Goal: Information Seeking & Learning: Learn about a topic

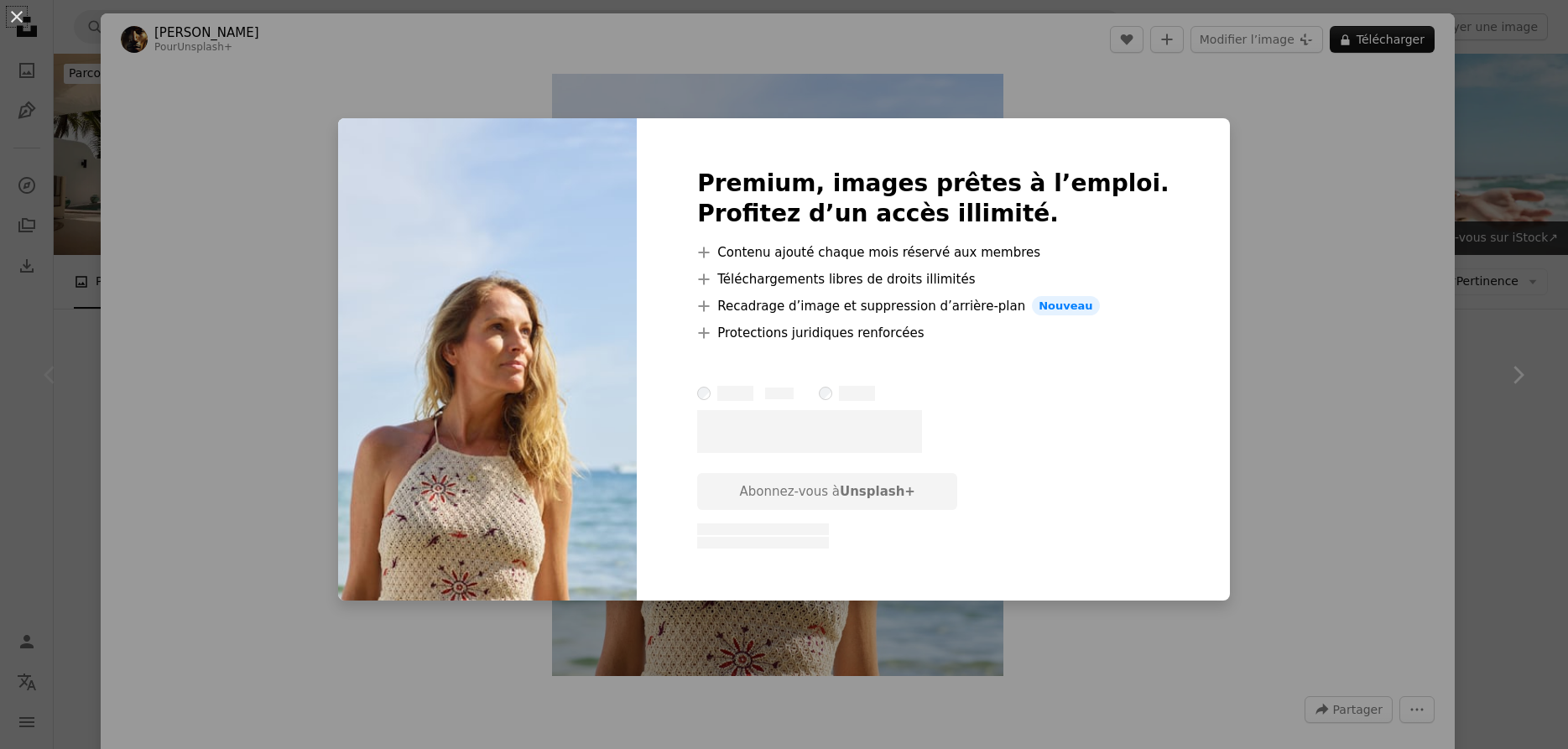
scroll to position [428, 0]
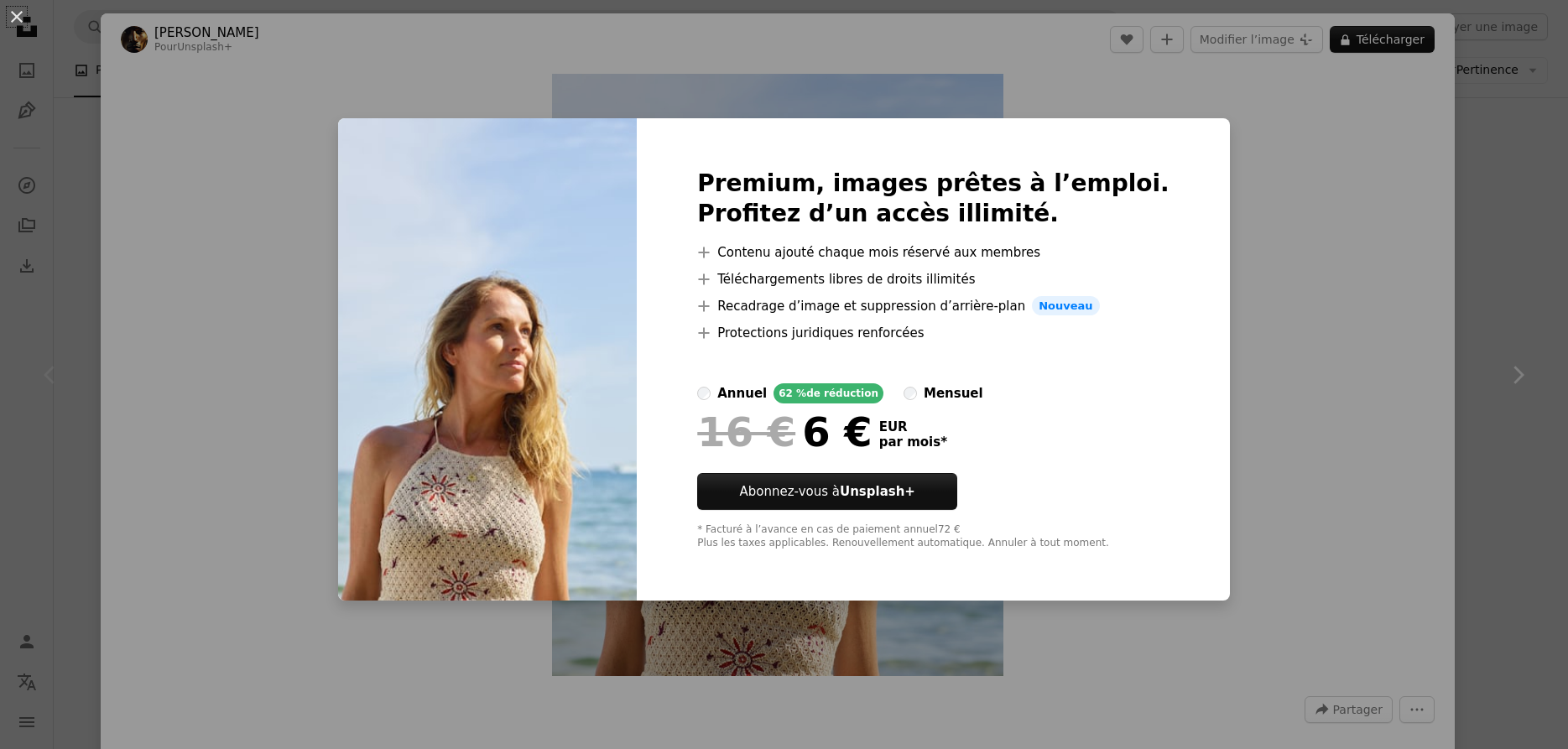
click at [1277, 140] on div "An X shape Premium, images prêtes à l’emploi. Profitez d’un accès illimité. A p…" at bounding box center [784, 374] width 1568 height 749
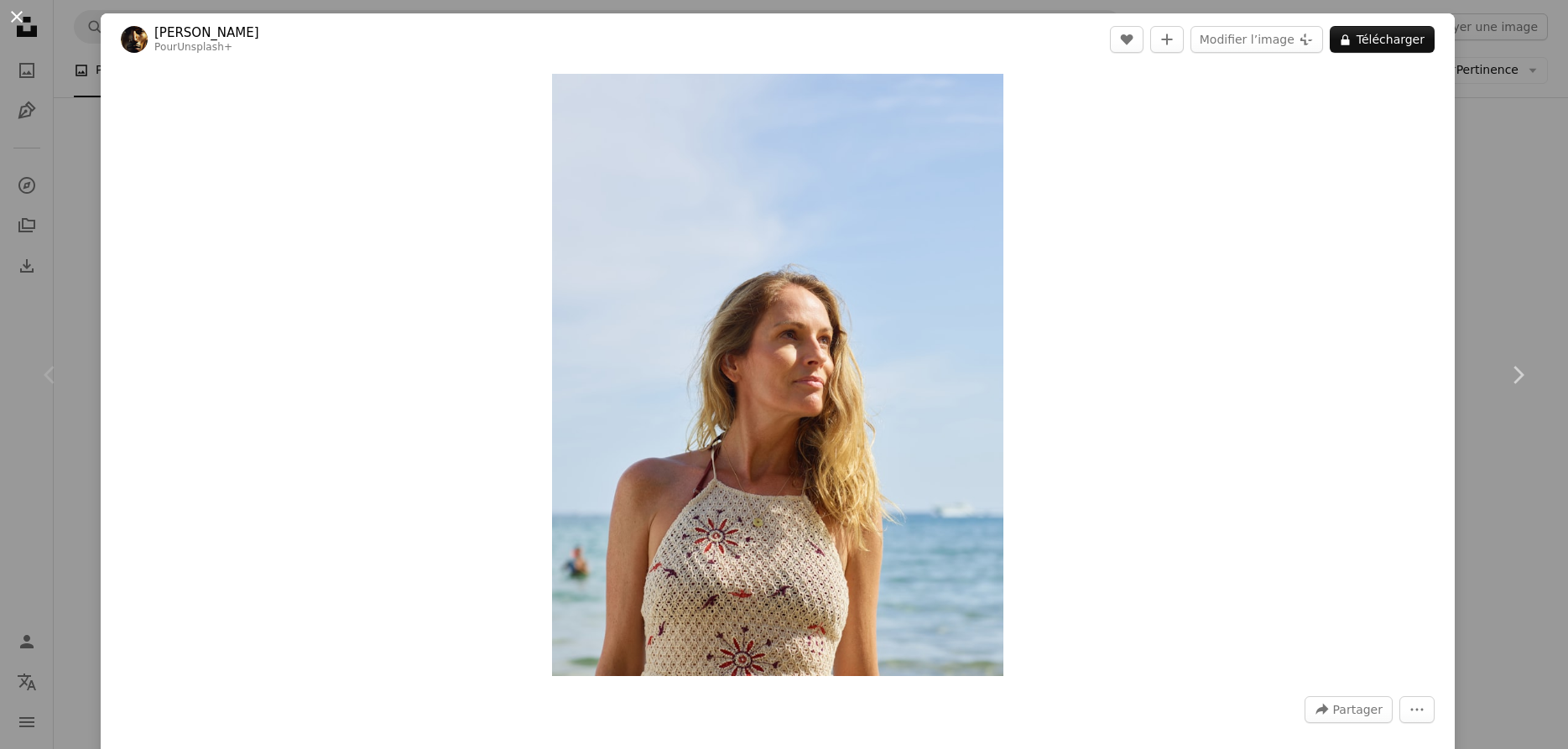
click at [20, 19] on button "An X shape" at bounding box center [17, 17] width 20 height 20
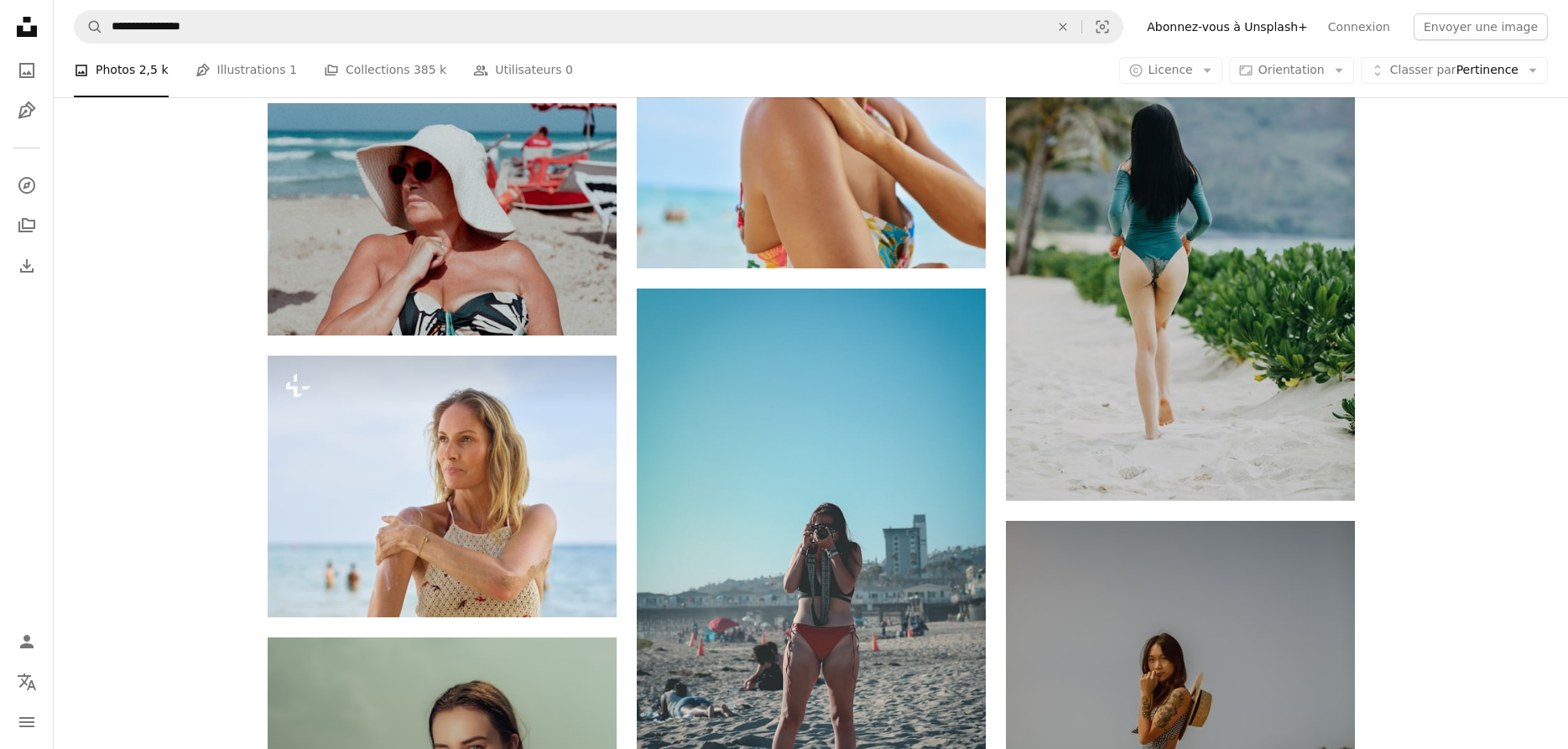
scroll to position [2225, 0]
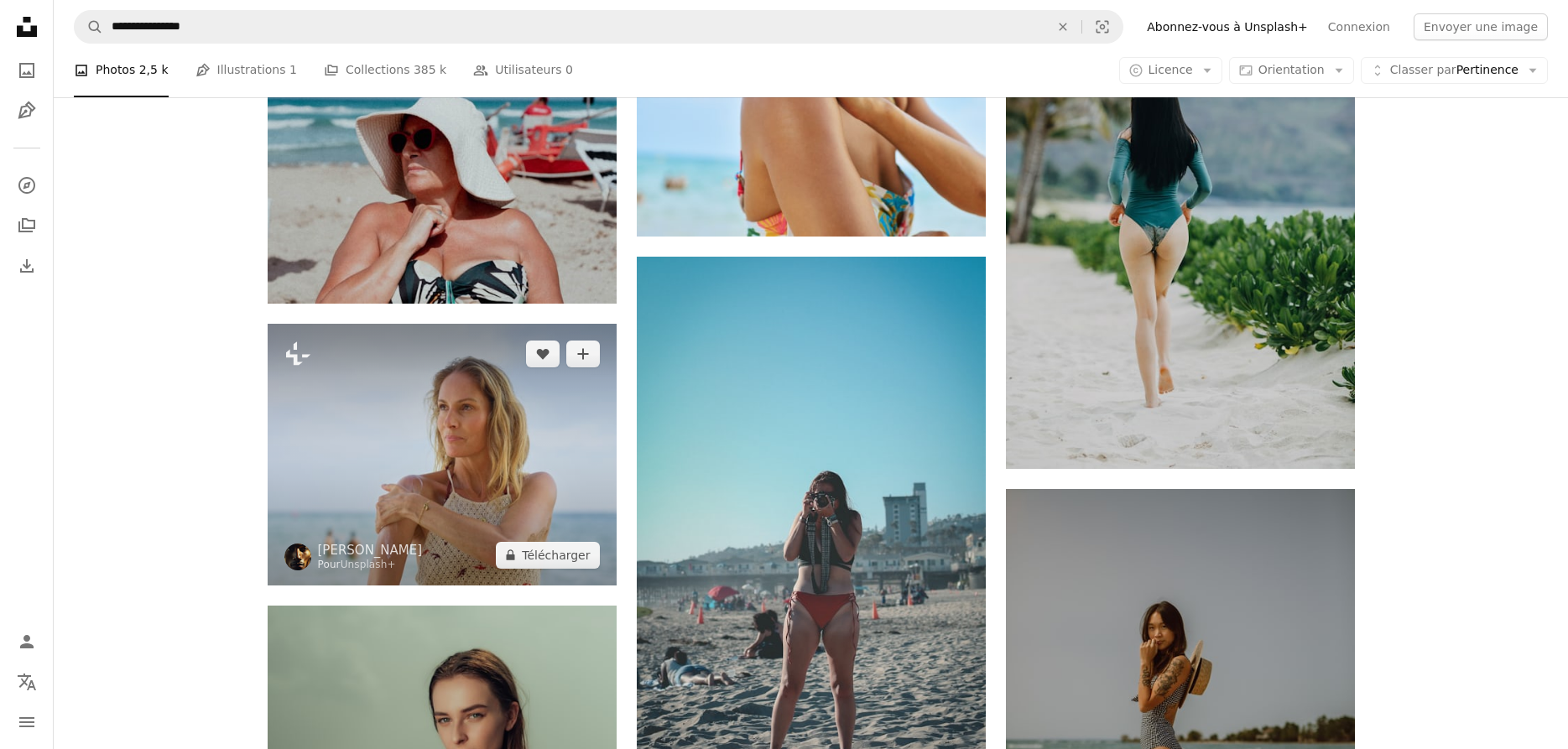
click at [401, 456] on img at bounding box center [442, 455] width 349 height 262
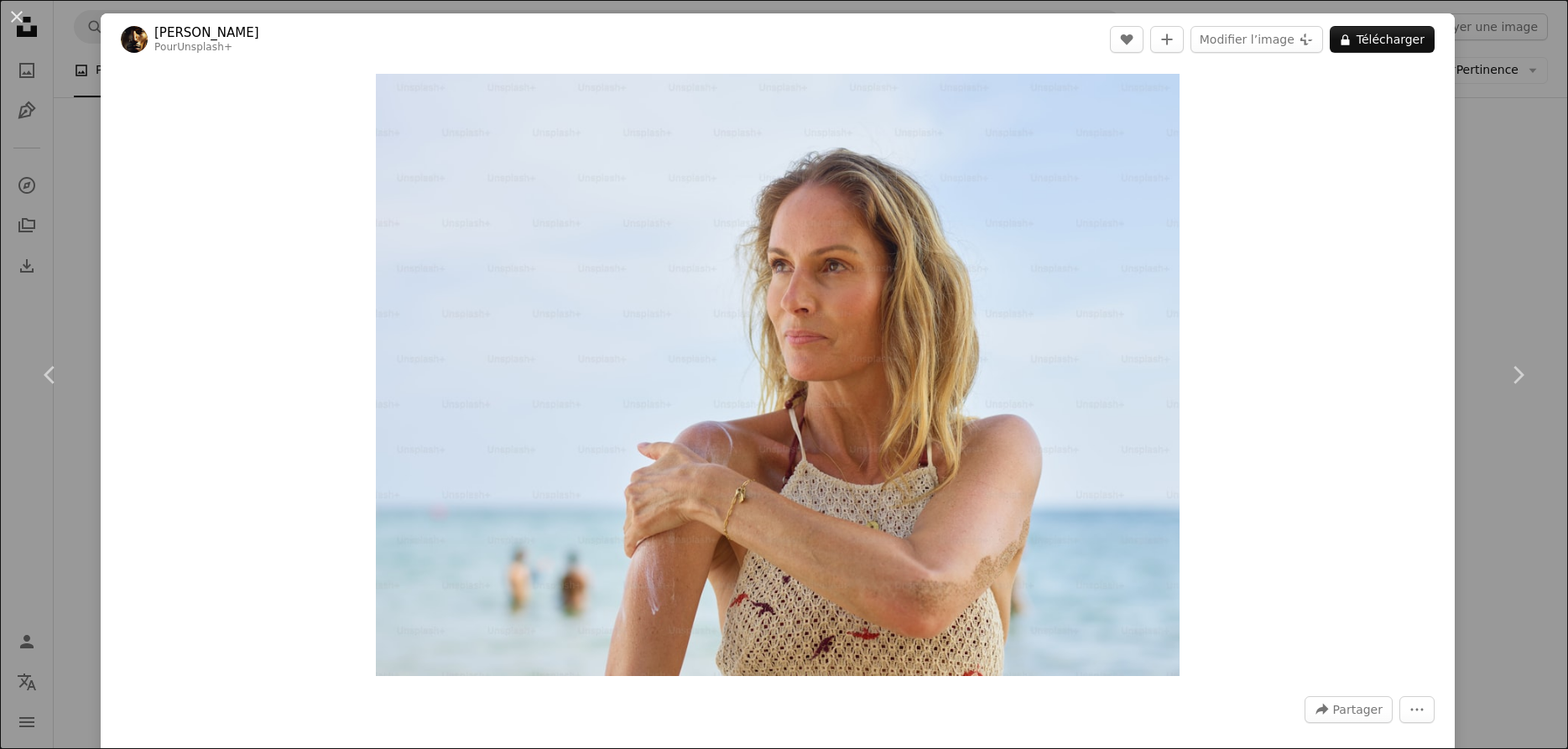
click at [1242, 127] on div "Zoom in" at bounding box center [778, 374] width 1355 height 620
click at [1159, 102] on img "Zoom sur cette image" at bounding box center [777, 375] width 803 height 603
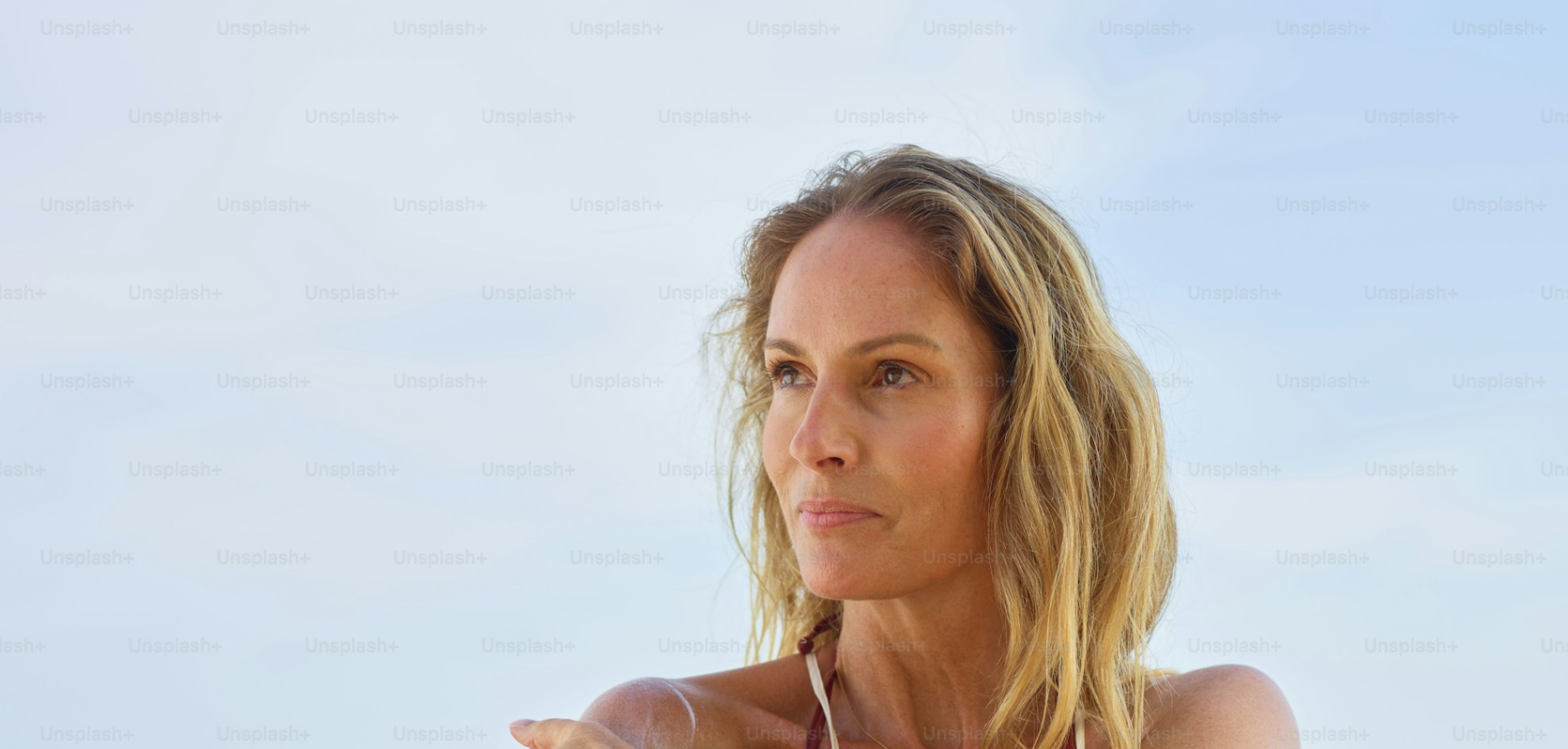
scroll to position [213, 0]
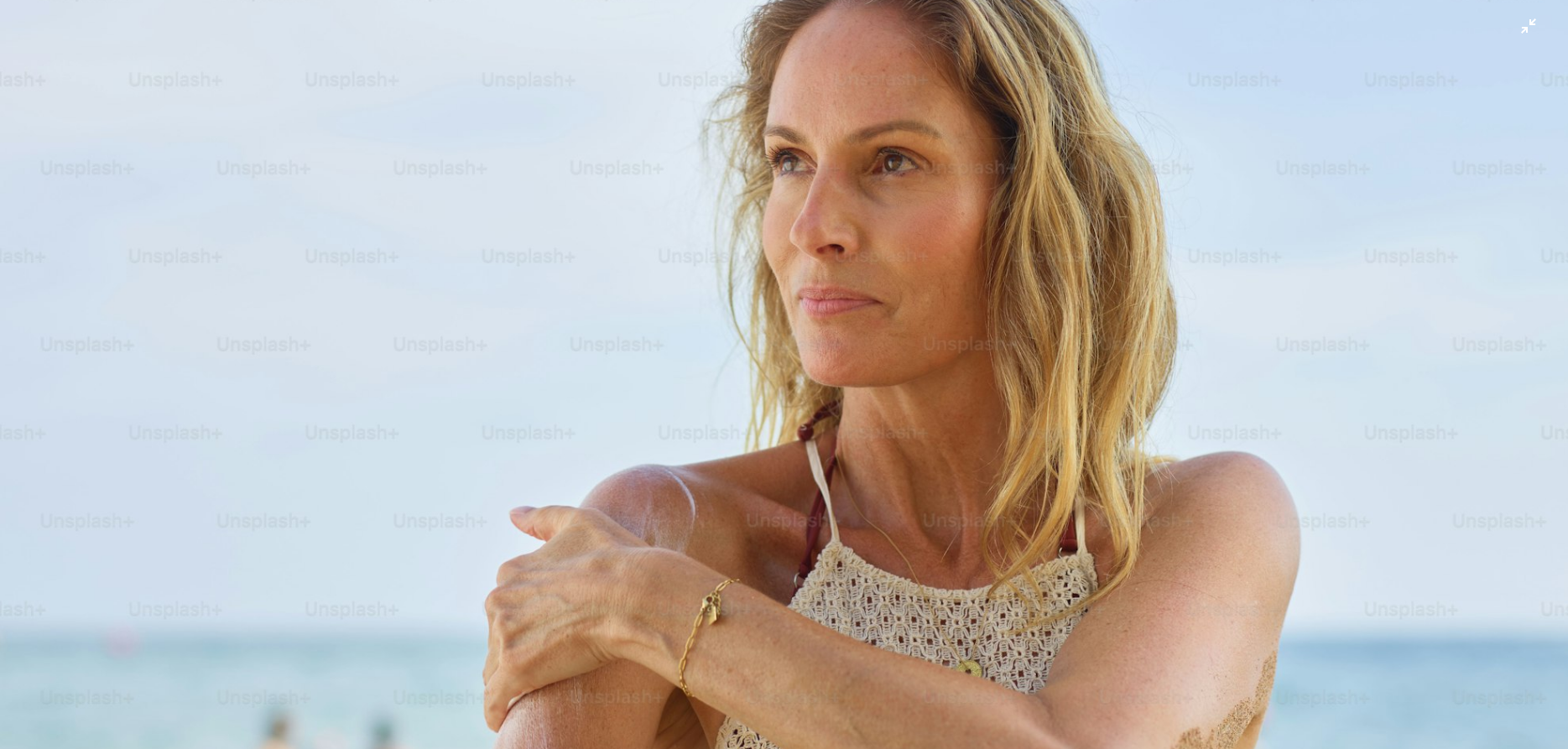
click at [965, 212] on img "Zoom arrière sur cette image" at bounding box center [784, 374] width 1570 height 1177
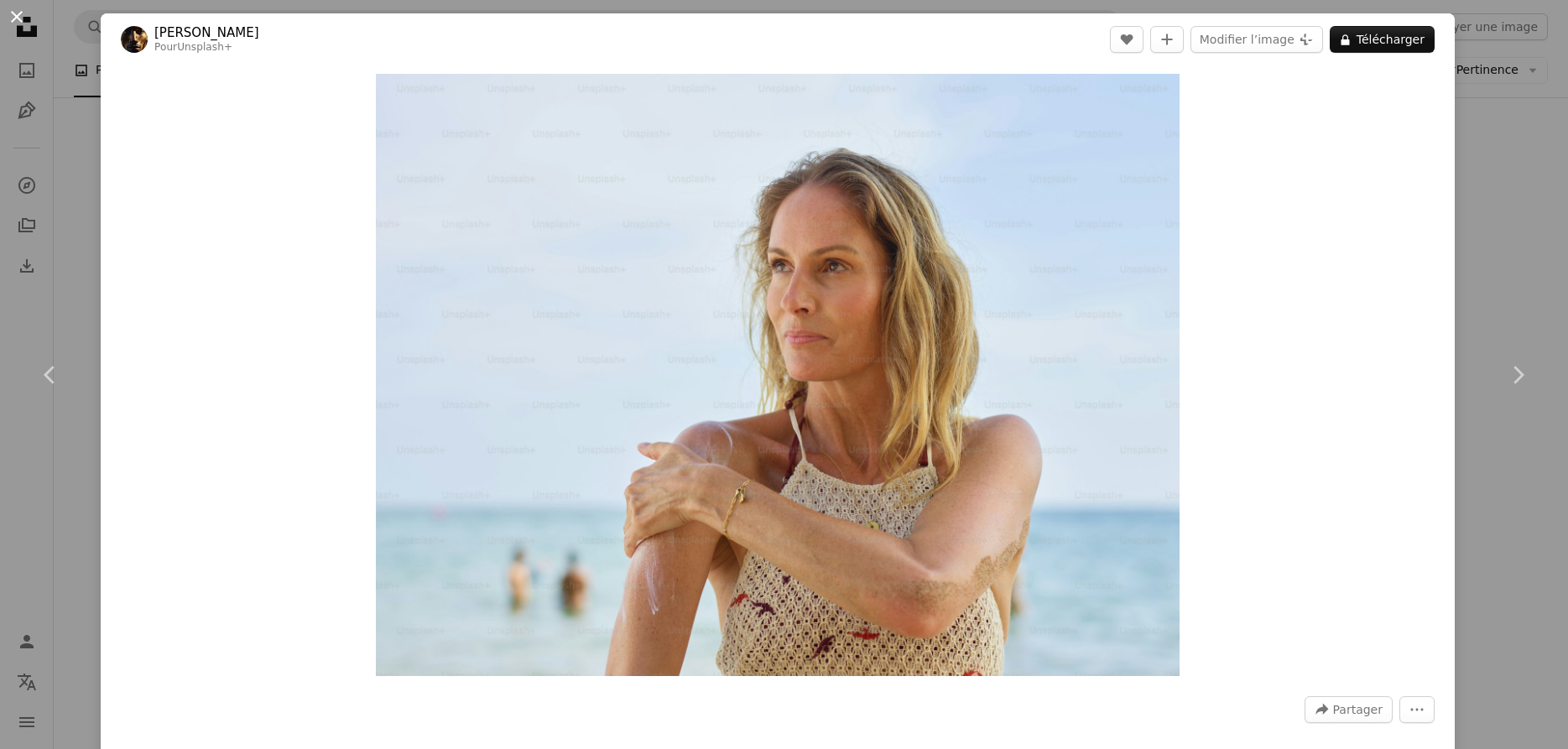
click at [14, 15] on button "An X shape" at bounding box center [17, 17] width 20 height 20
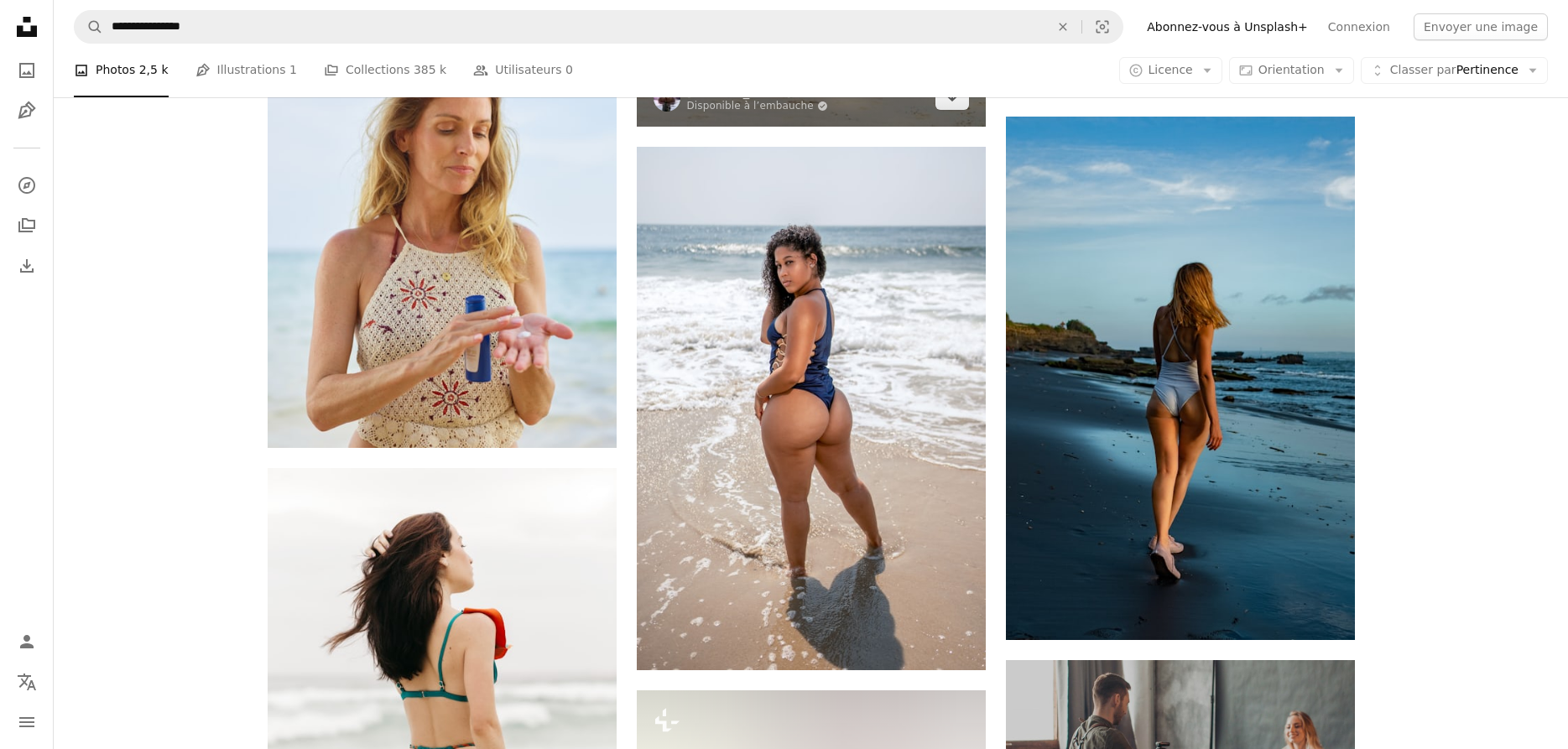
scroll to position [6248, 0]
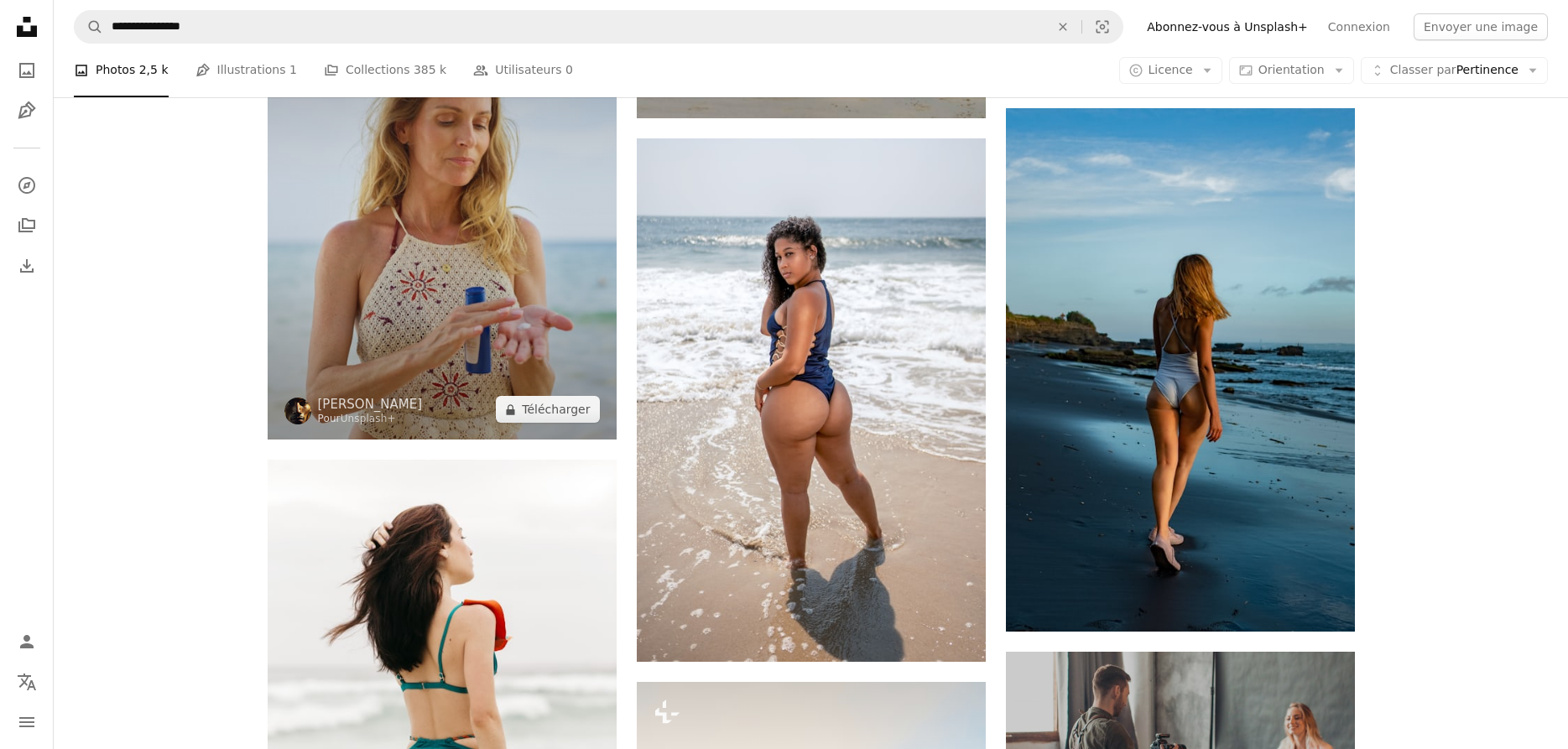
click at [480, 246] on img at bounding box center [442, 207] width 349 height 465
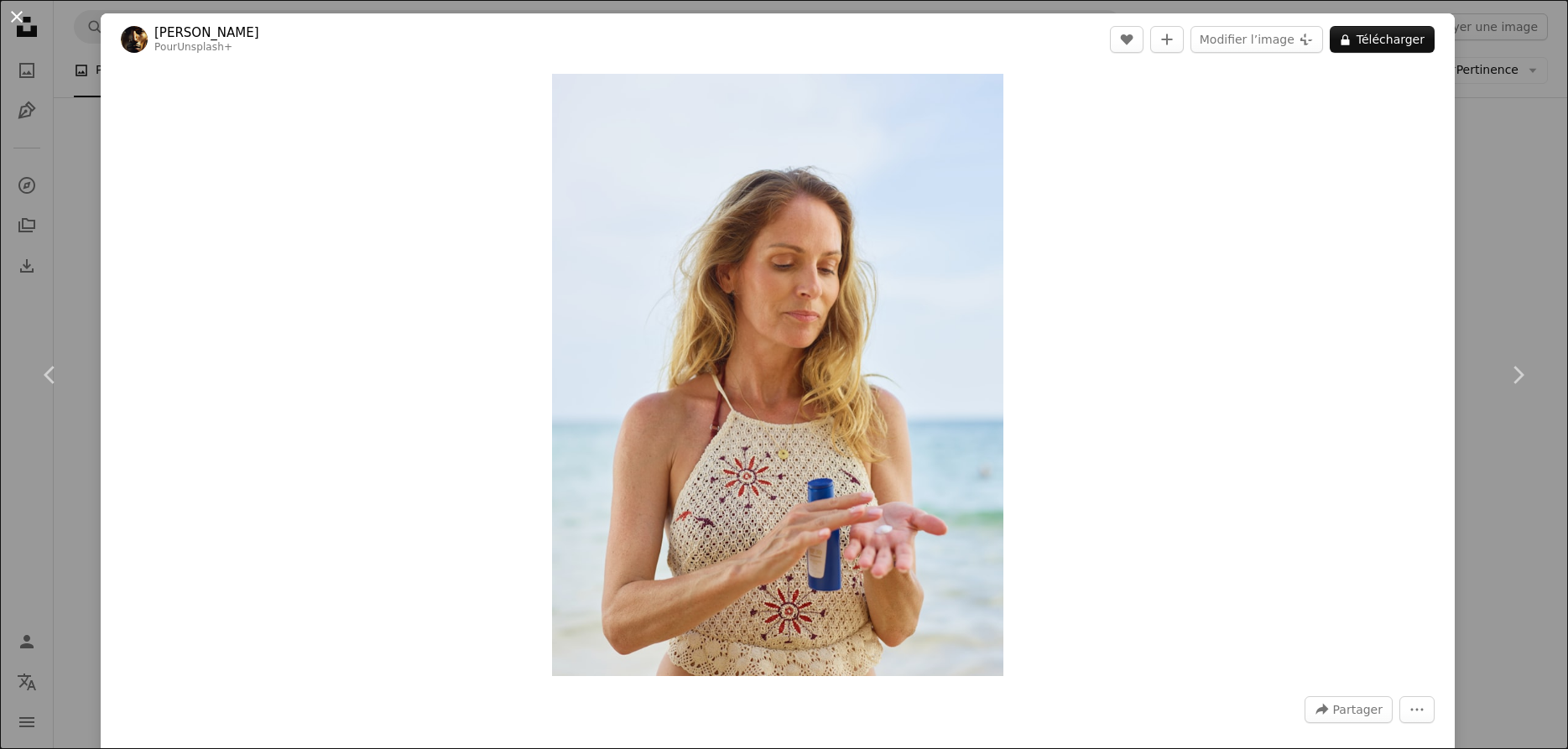
click at [19, 19] on button "An X shape" at bounding box center [17, 17] width 20 height 20
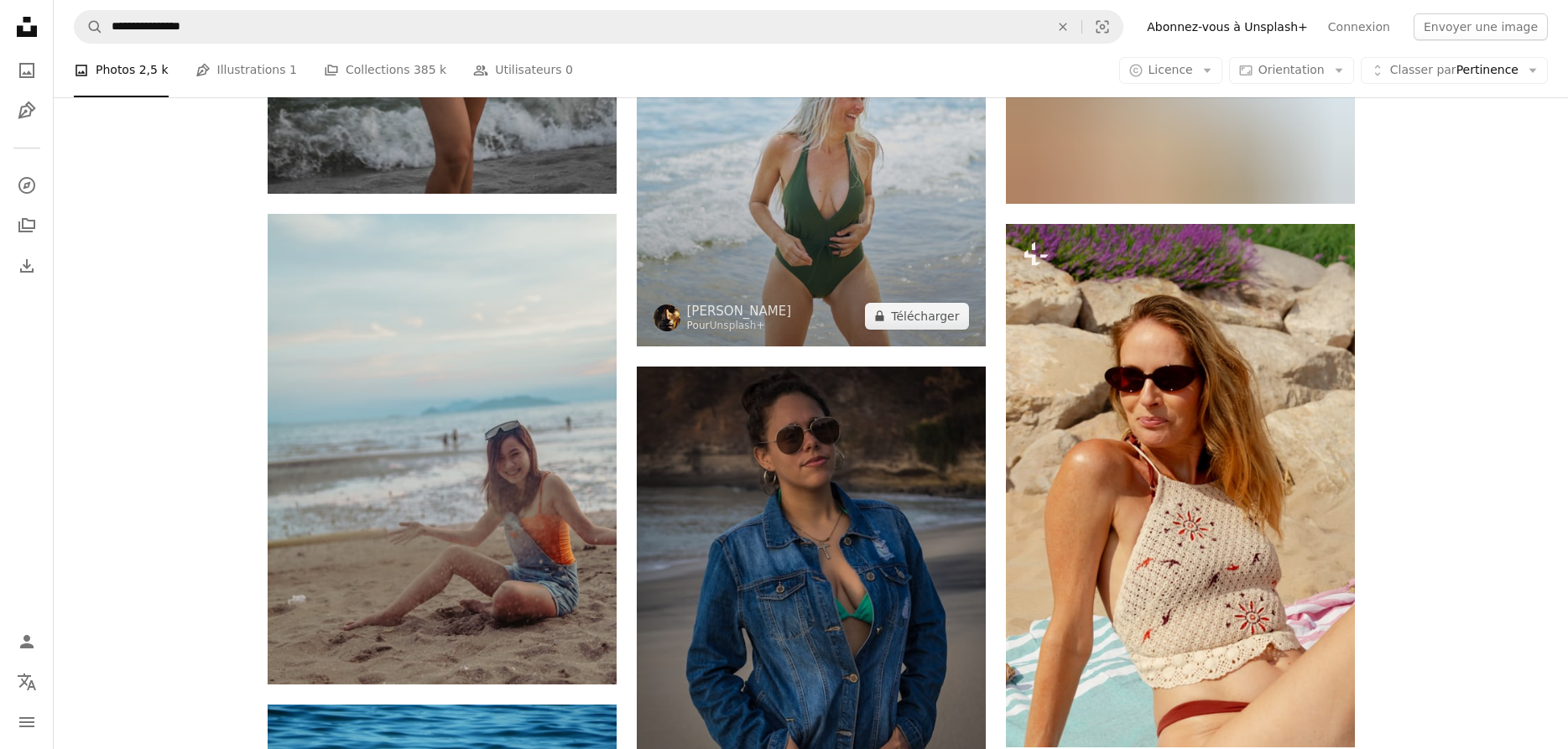
scroll to position [15148, 0]
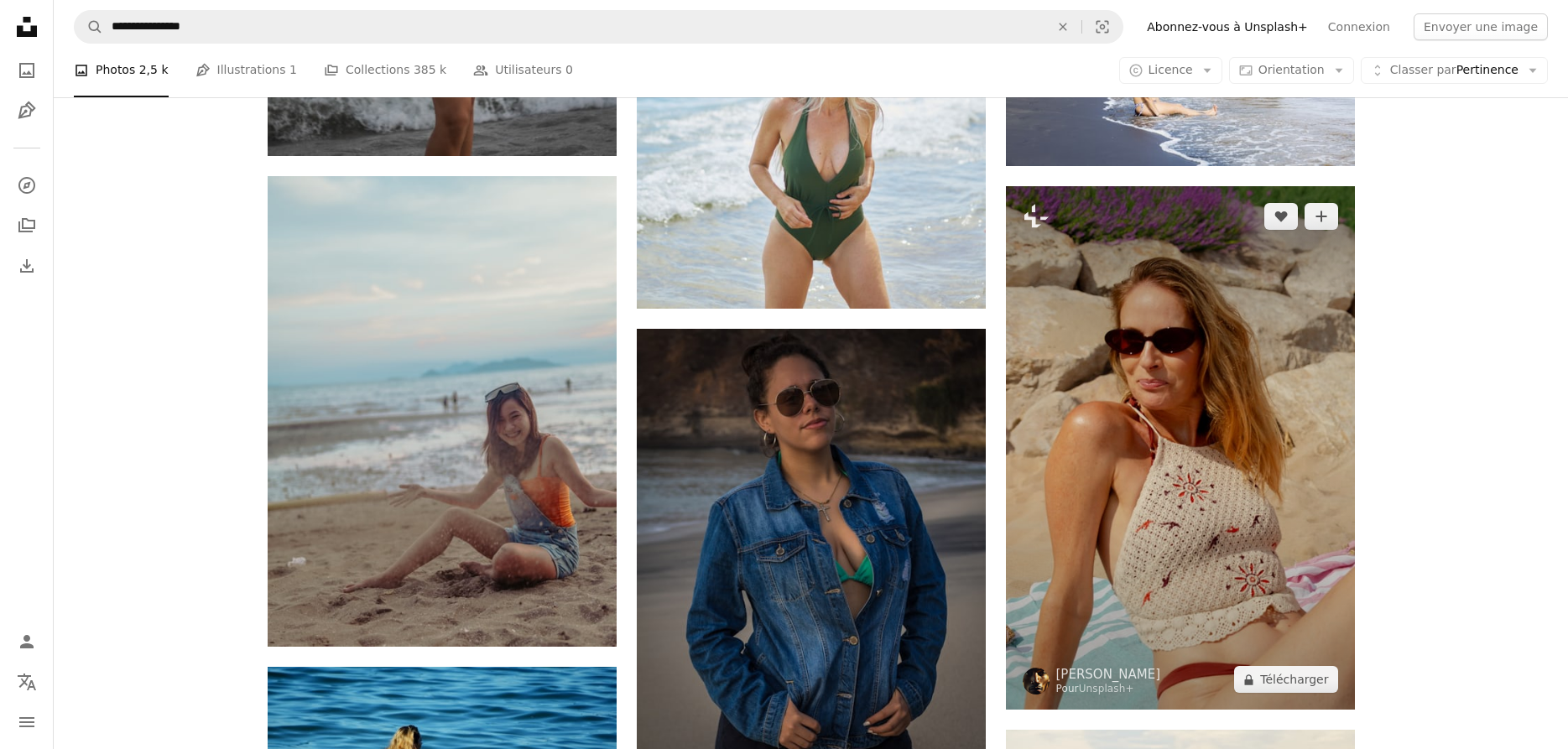
click at [1142, 366] on img at bounding box center [1180, 449] width 349 height 524
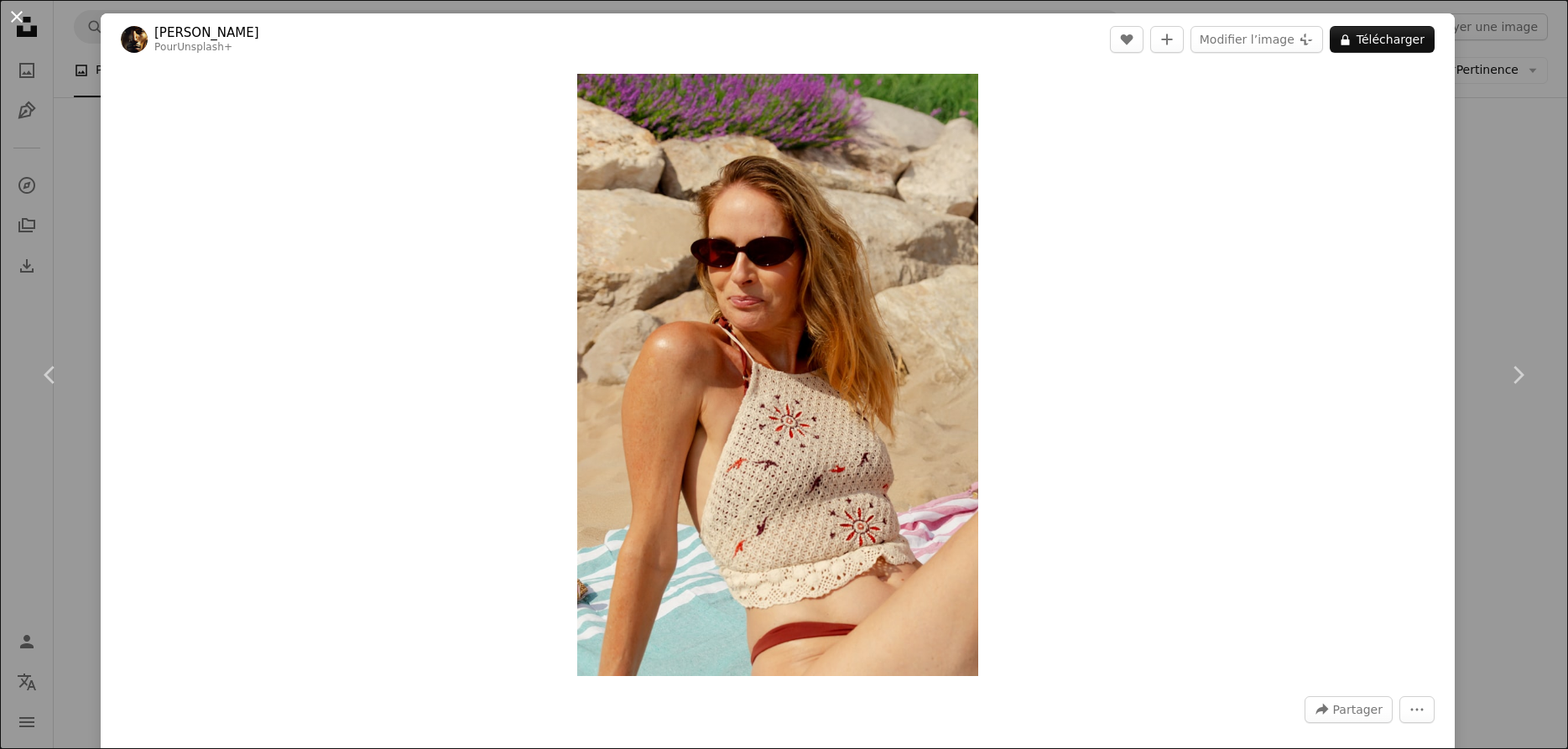
click at [22, 14] on button "An X shape" at bounding box center [17, 17] width 20 height 20
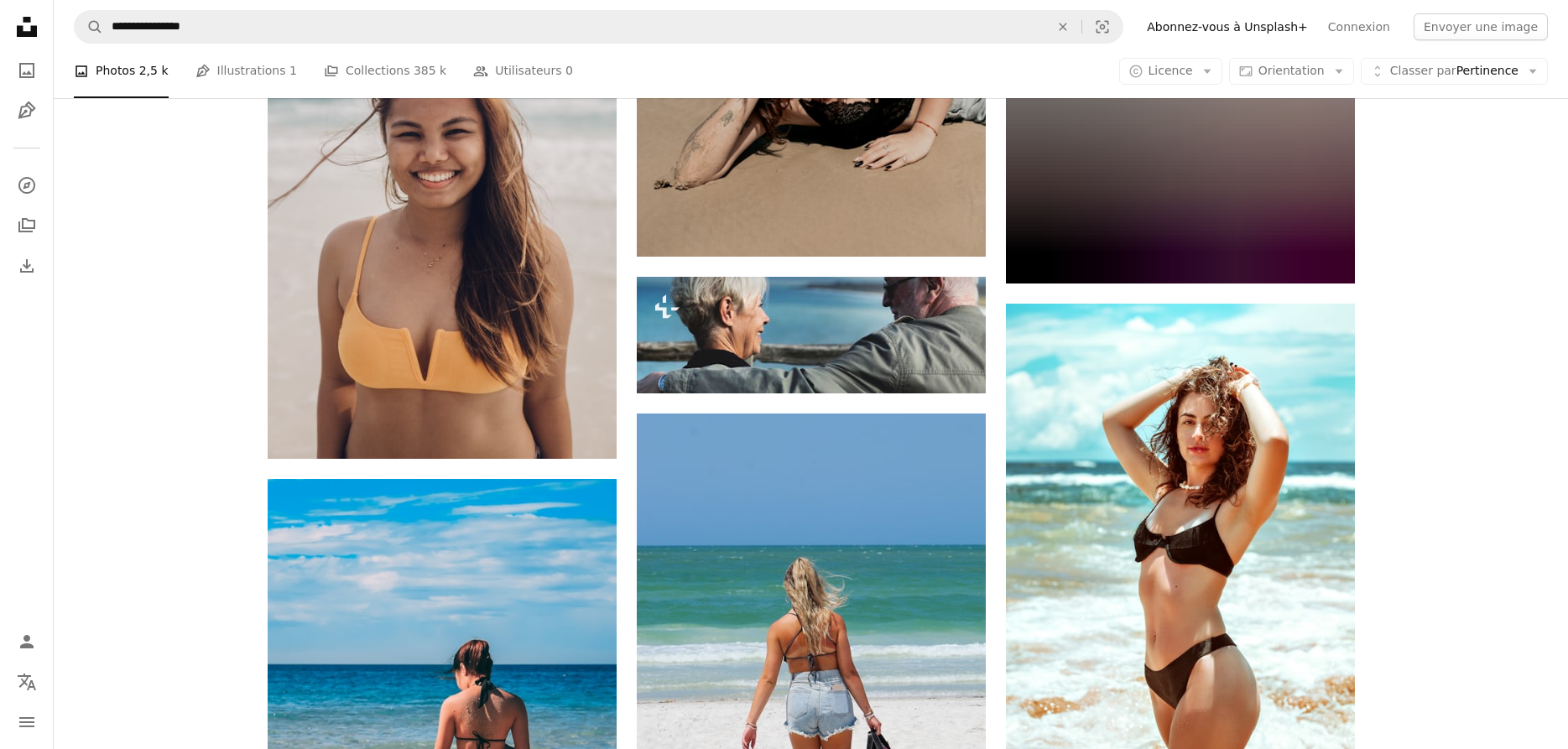
scroll to position [24477, 0]
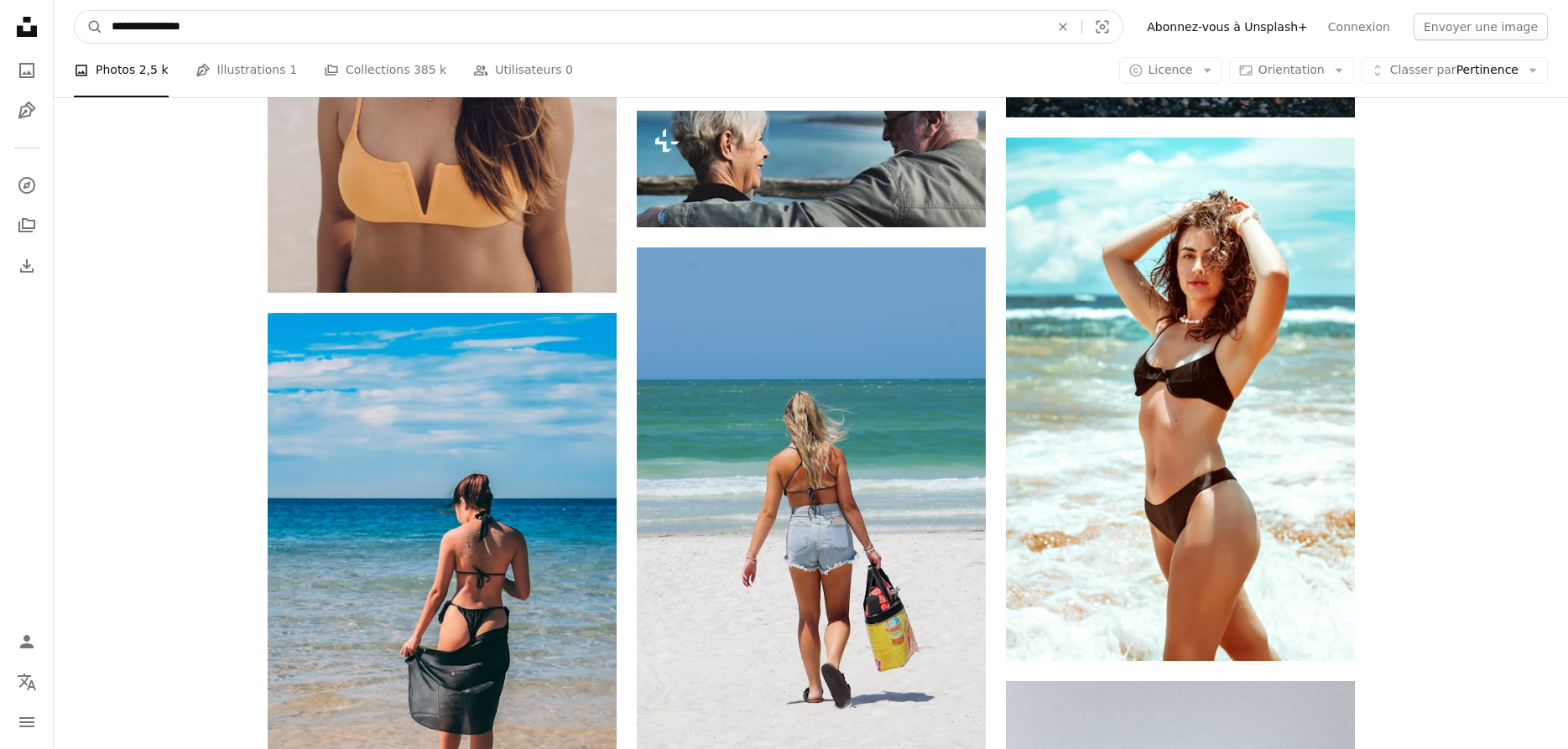
click at [239, 31] on input "**********" at bounding box center [573, 27] width 942 height 32
type input "**********"
click button "A magnifying glass" at bounding box center [89, 27] width 29 height 32
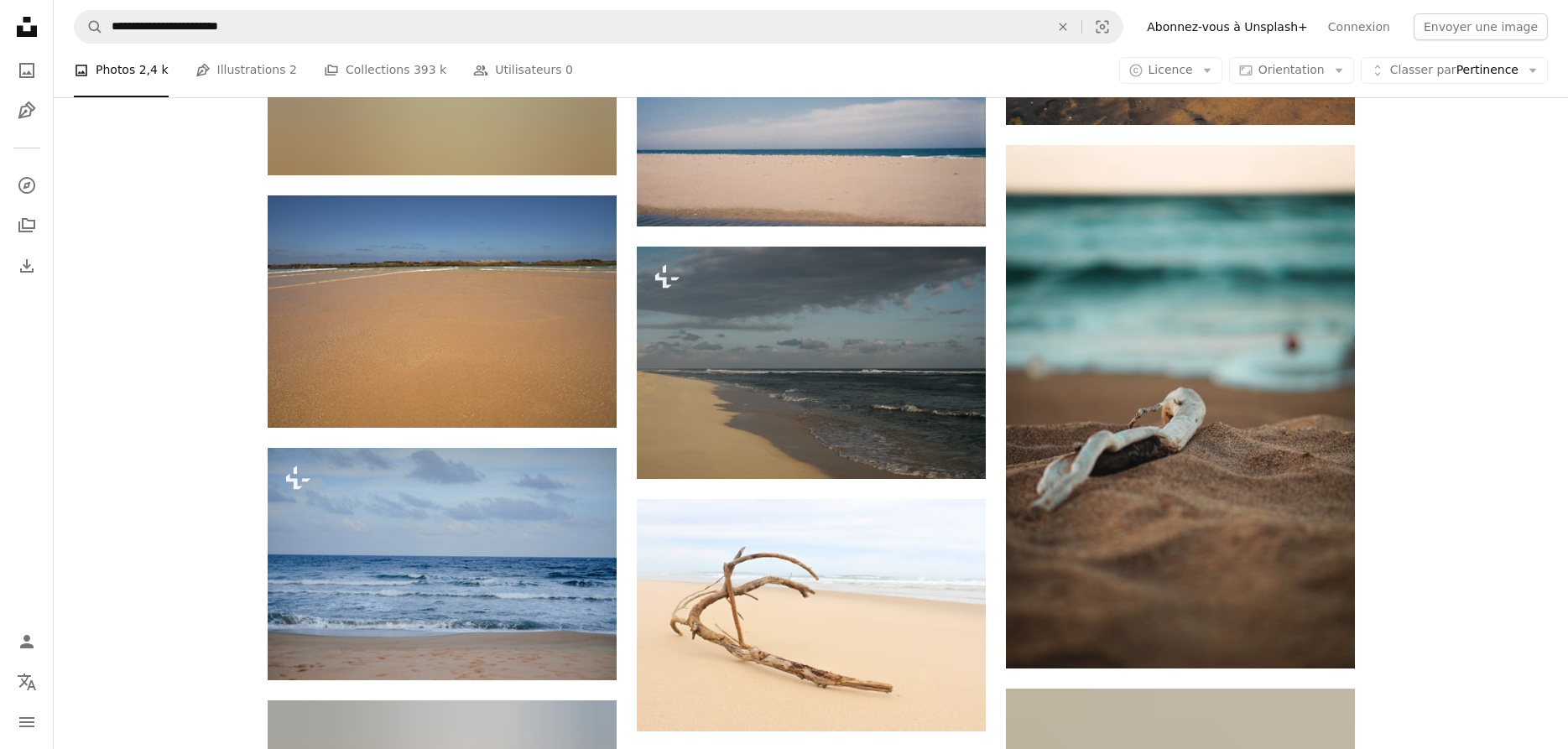
scroll to position [8644, 0]
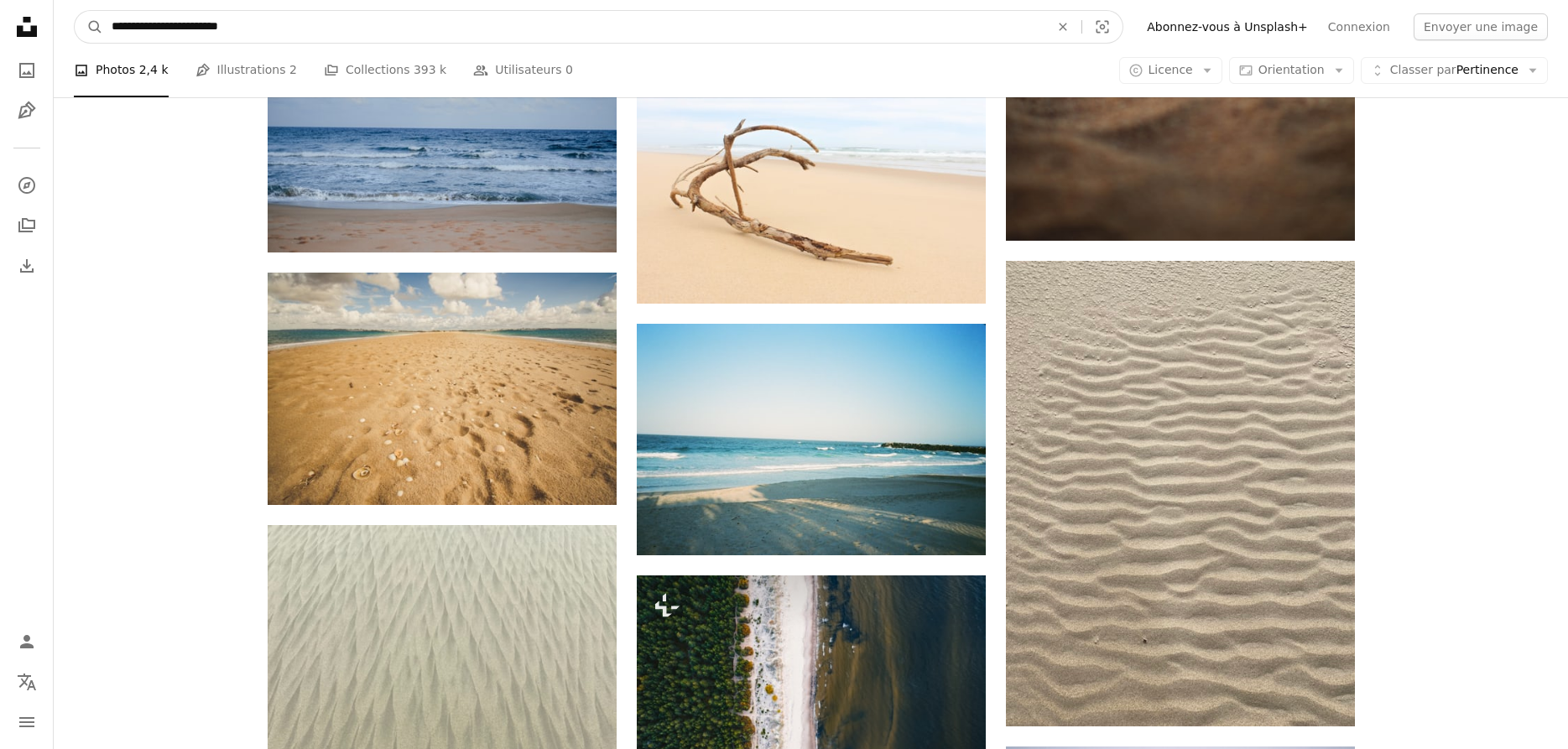
drag, startPoint x: 284, startPoint y: 24, endPoint x: 225, endPoint y: 27, distance: 59.1
click at [225, 27] on input "**********" at bounding box center [573, 27] width 942 height 32
click at [153, 23] on input "**********" at bounding box center [573, 27] width 942 height 32
click at [187, 26] on input "**********" at bounding box center [573, 27] width 942 height 32
type input "**********"
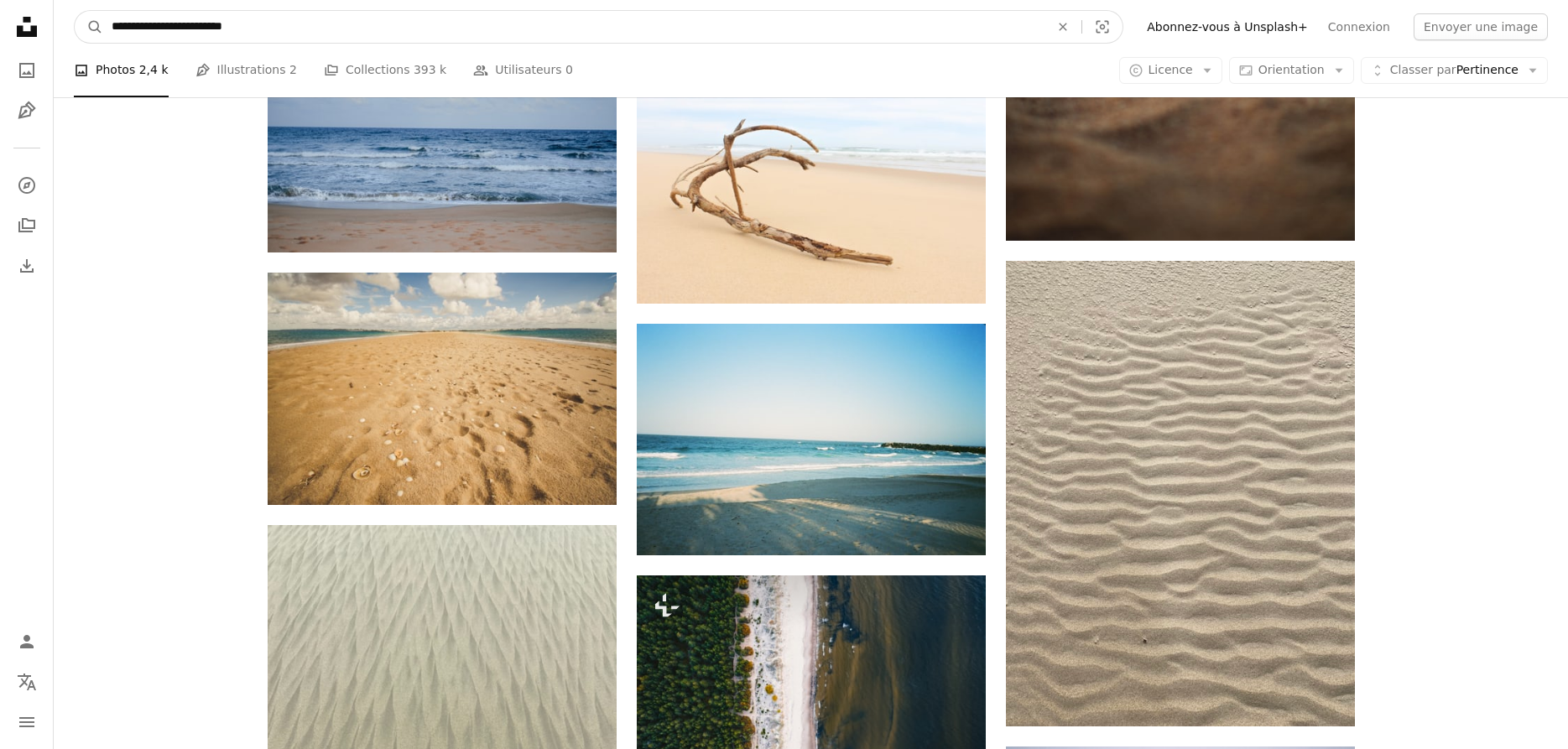
click button "A magnifying glass" at bounding box center [89, 27] width 29 height 32
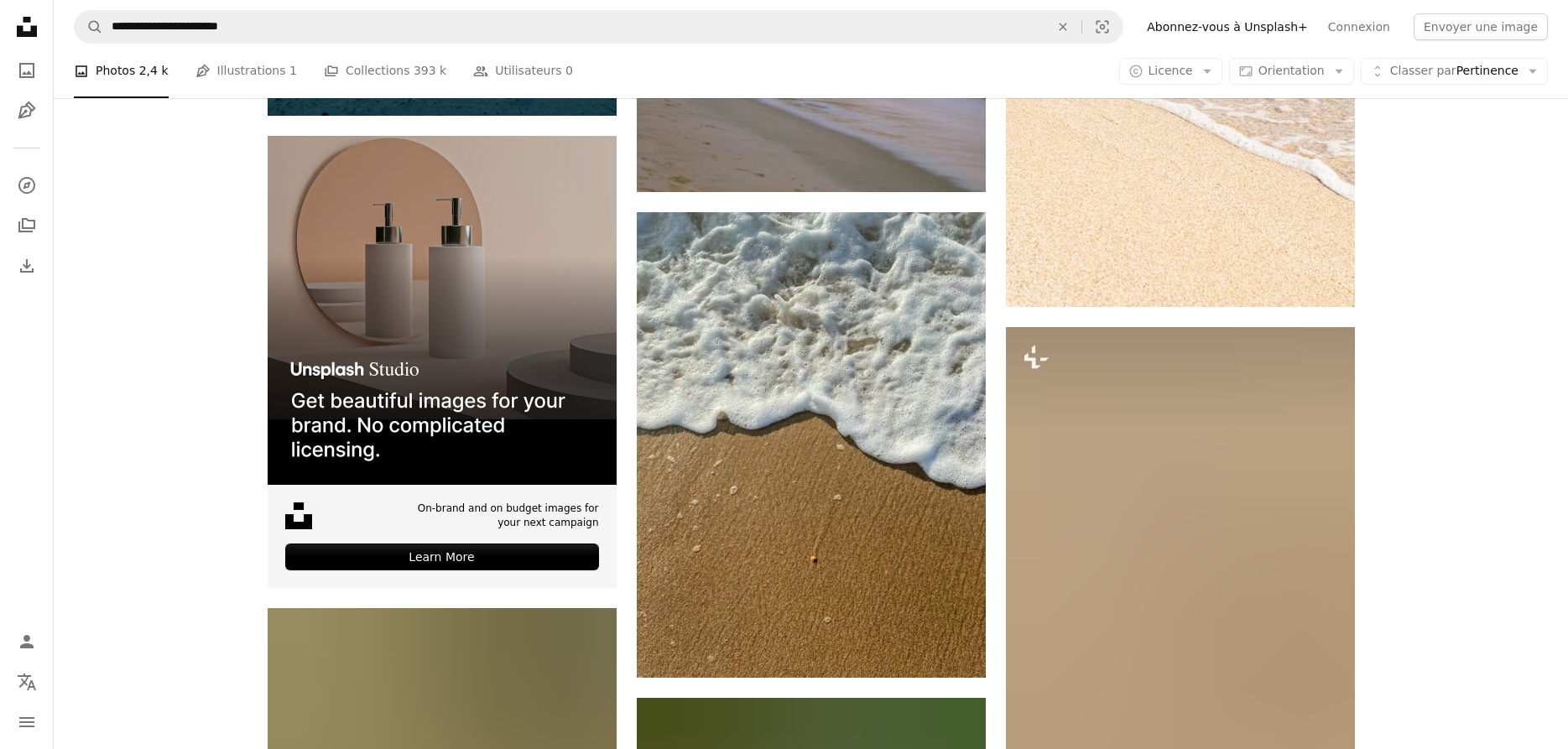
scroll to position [3680, 0]
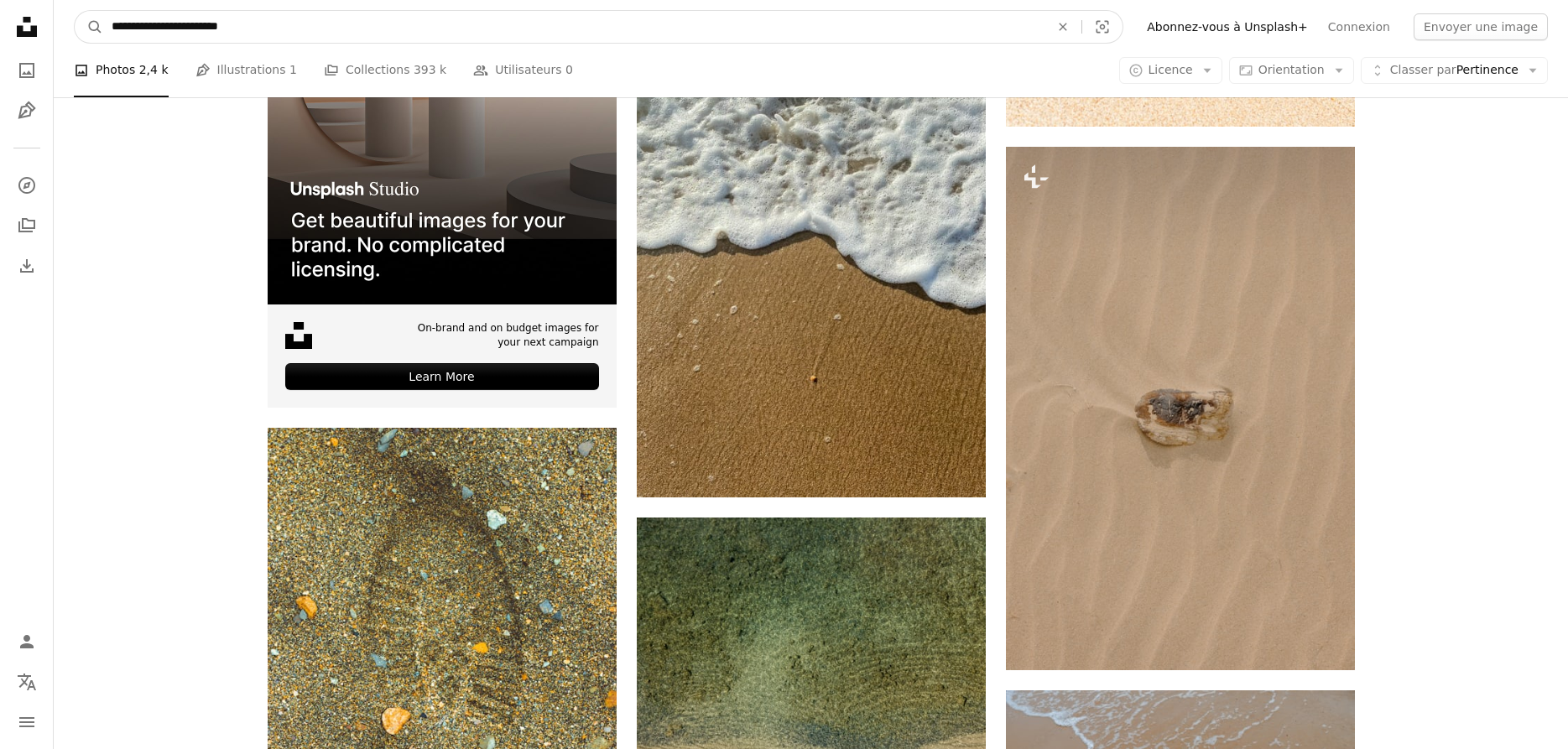
drag, startPoint x: 238, startPoint y: 26, endPoint x: 149, endPoint y: 25, distance: 89.0
click at [149, 25] on input "**********" at bounding box center [573, 27] width 942 height 32
type input "**********"
click button "A magnifying glass" at bounding box center [89, 27] width 29 height 32
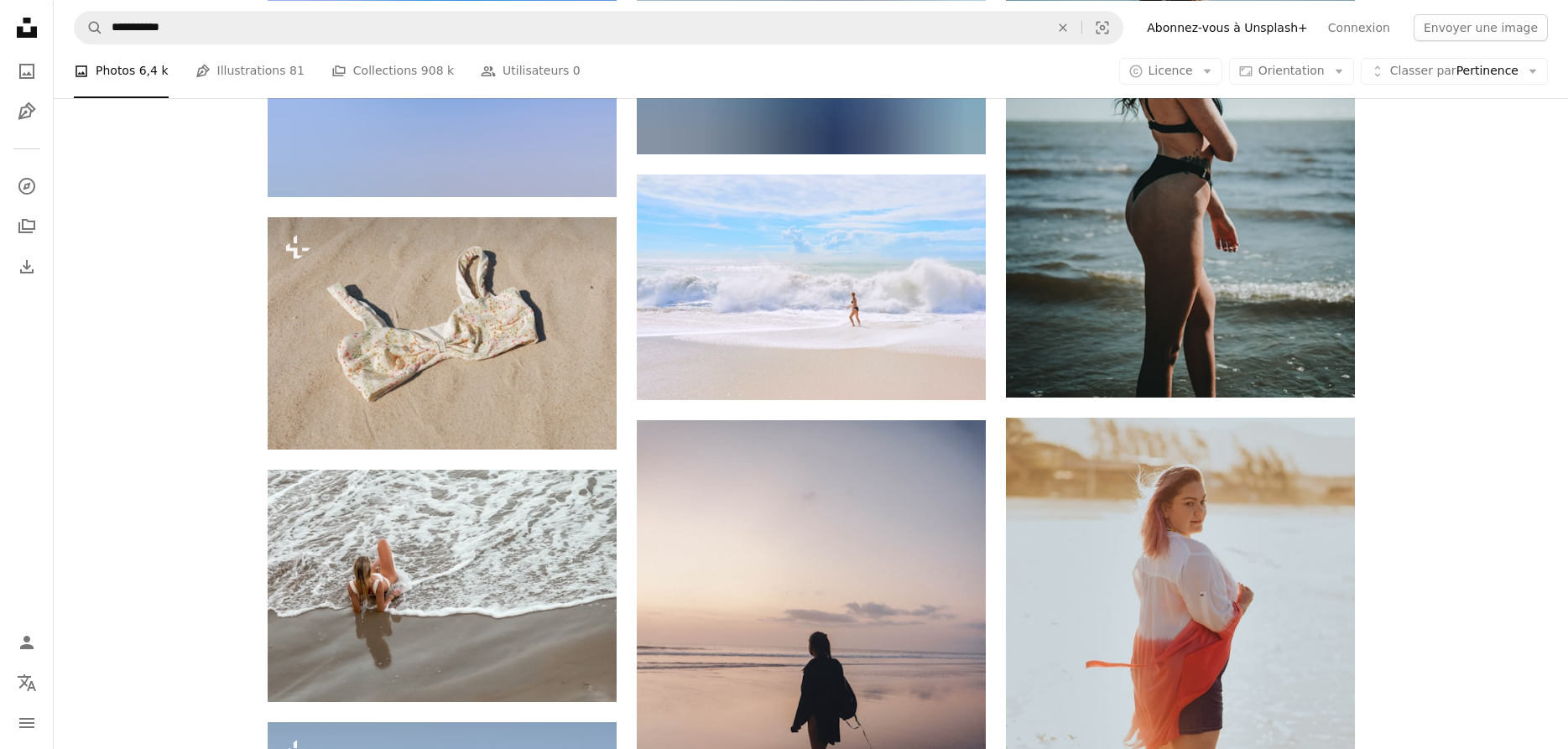
scroll to position [8986, 0]
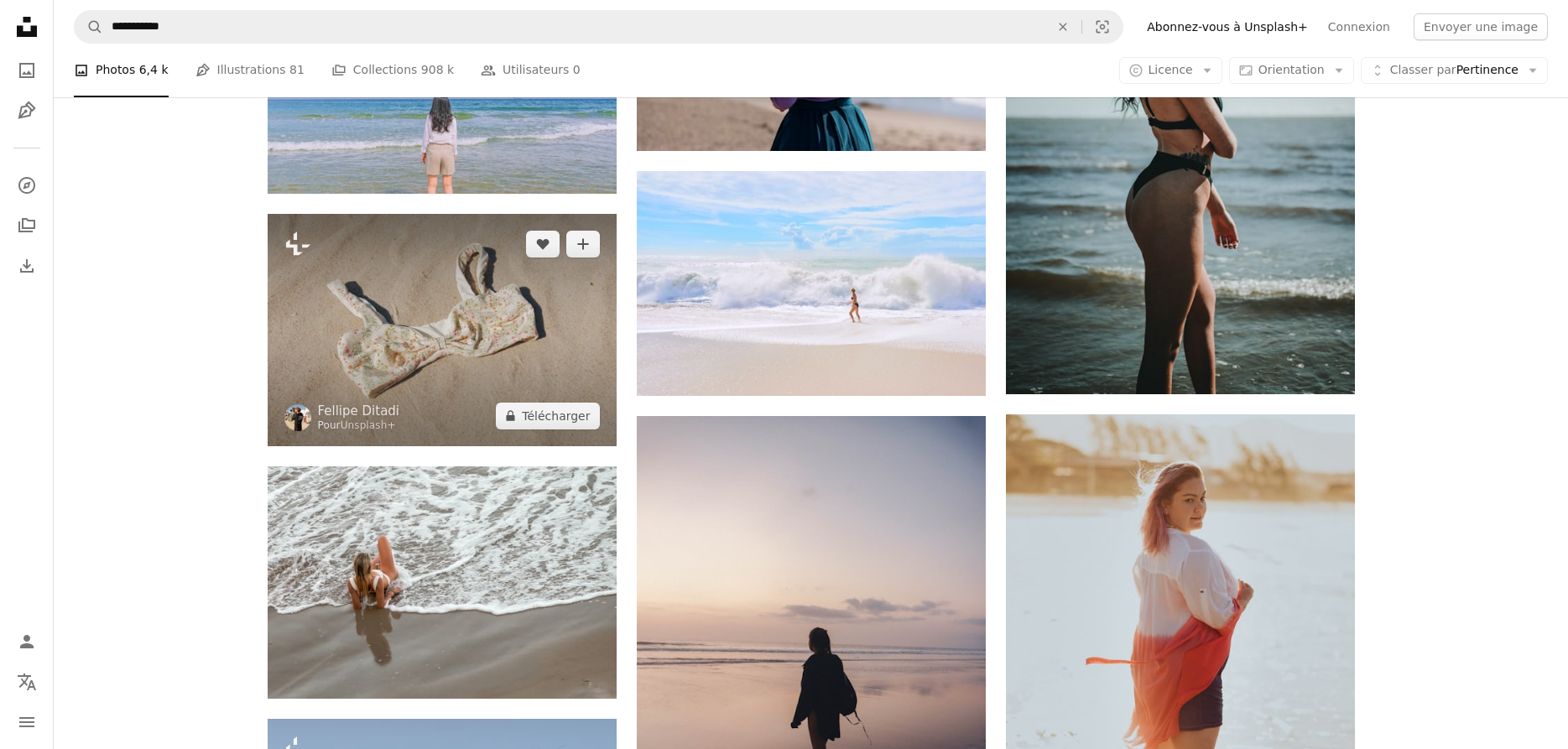
click at [516, 359] on img at bounding box center [442, 330] width 349 height 232
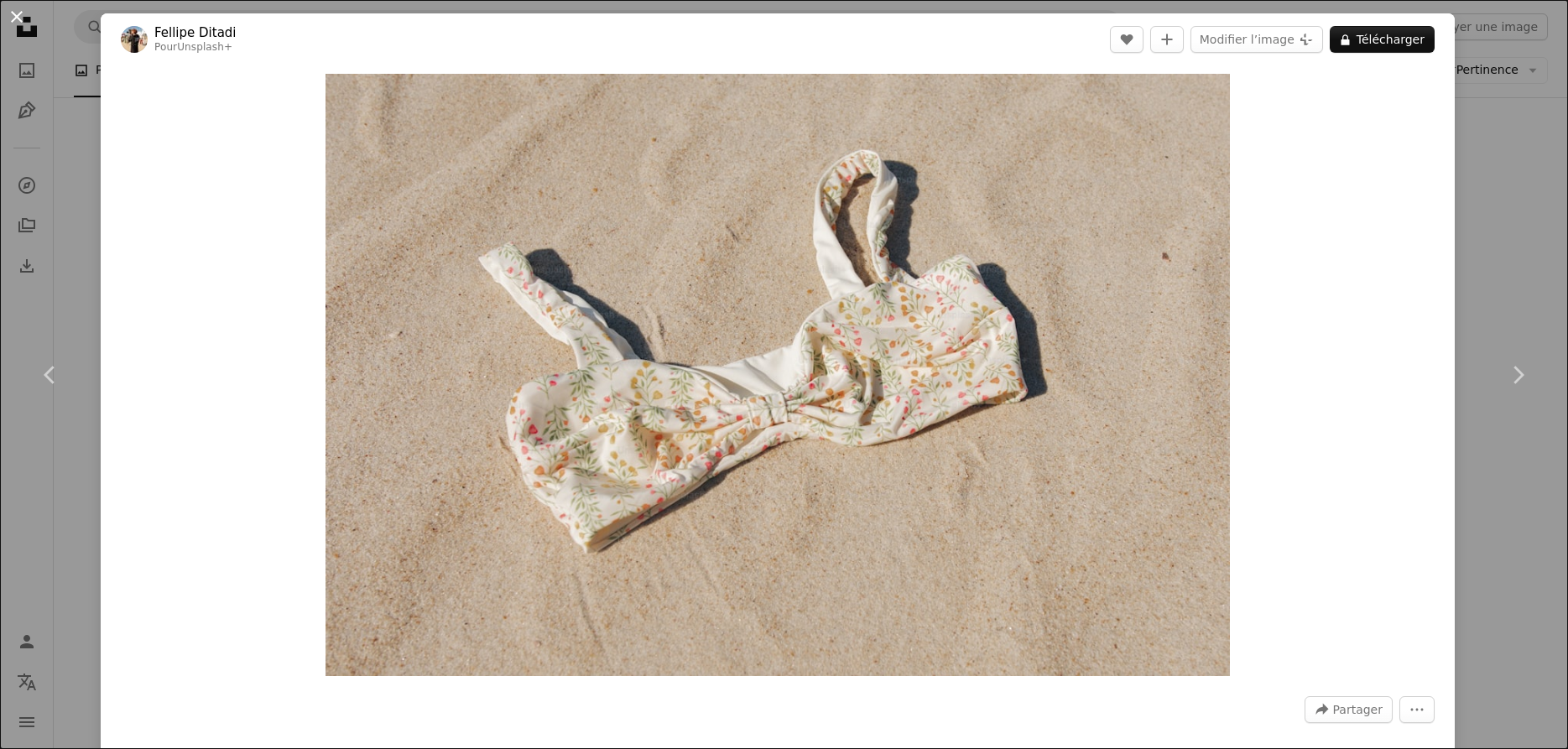
click at [17, 17] on button "An X shape" at bounding box center [17, 17] width 20 height 20
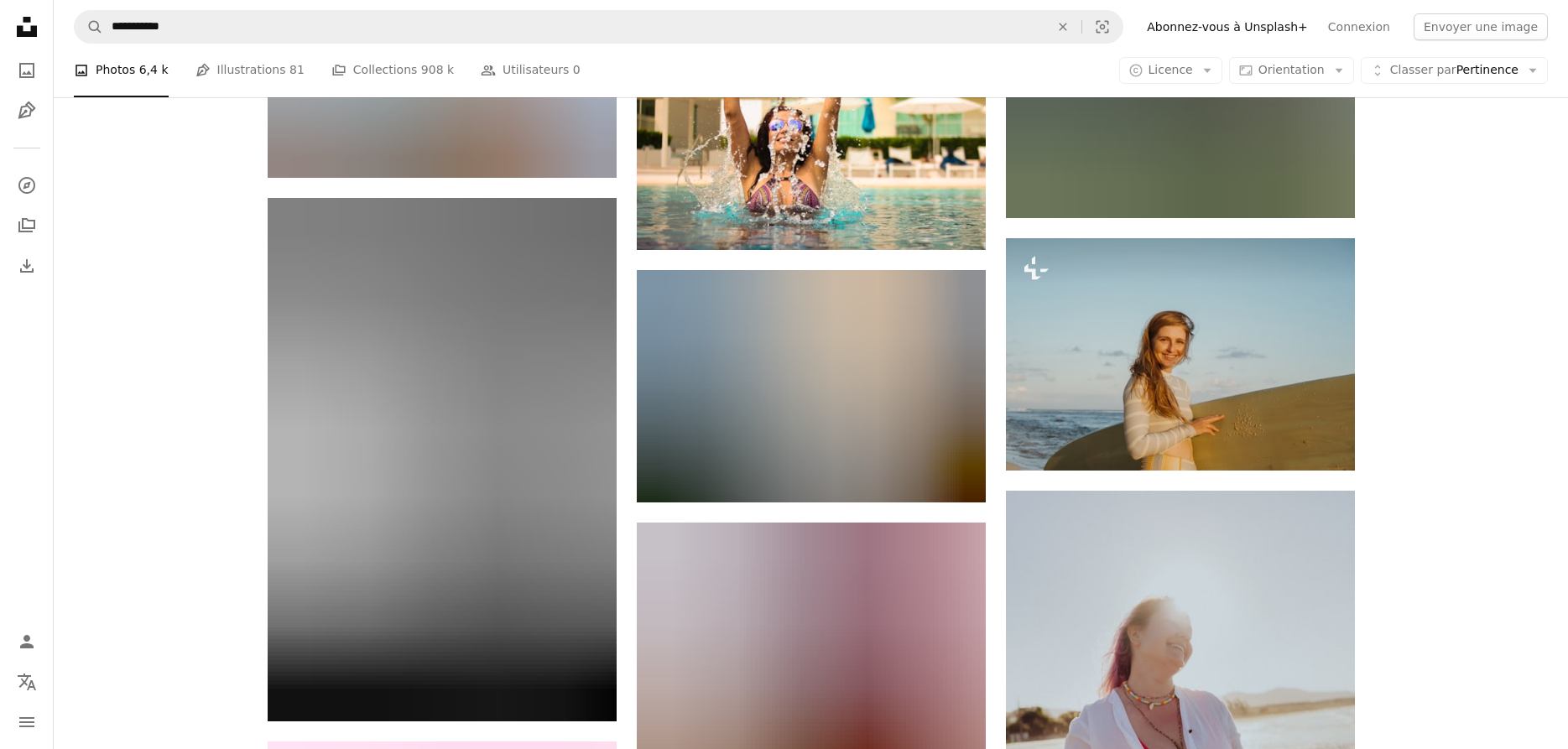
scroll to position [30211, 0]
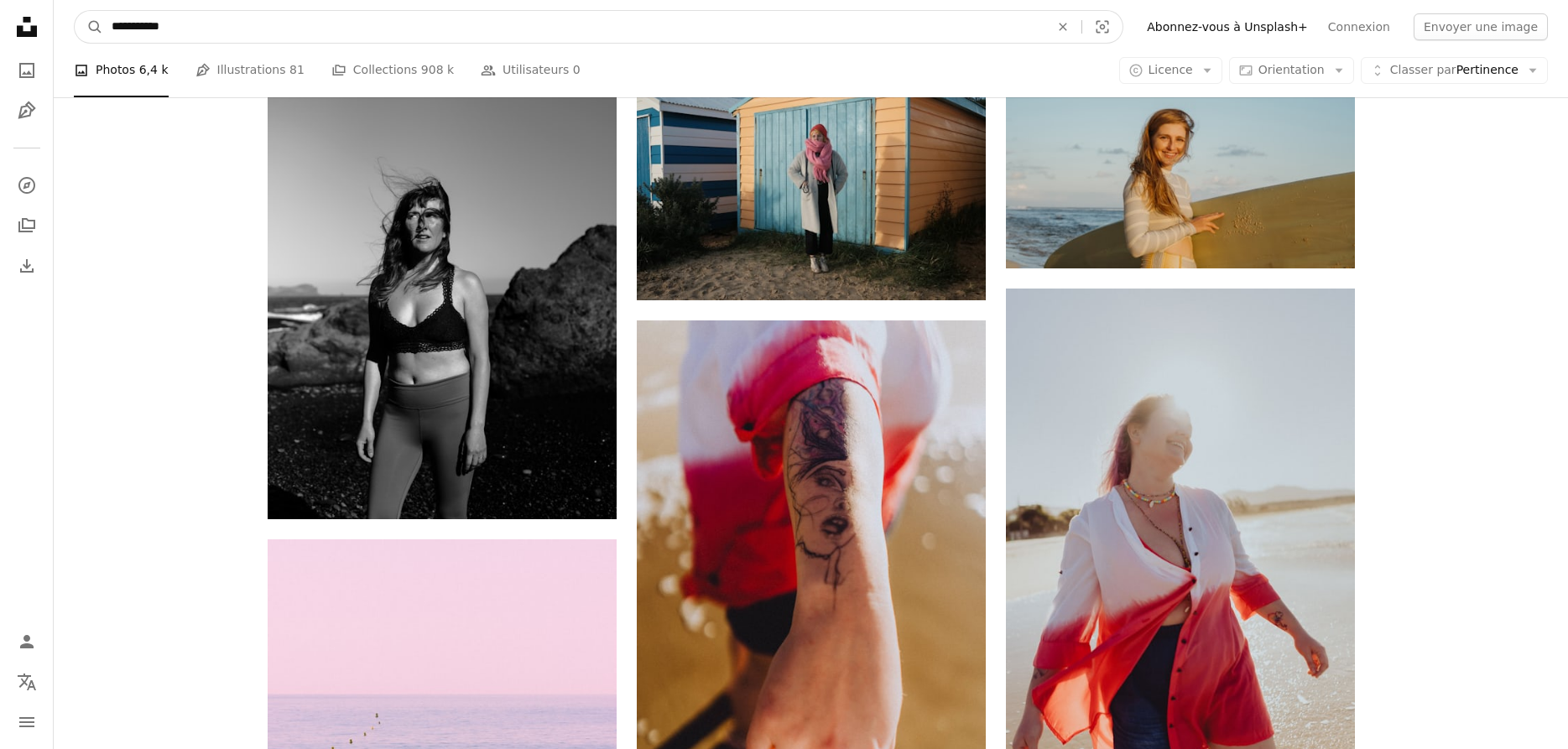
drag, startPoint x: 233, startPoint y: 27, endPoint x: 52, endPoint y: 26, distance: 181.0
click at [103, 26] on input "**********" at bounding box center [573, 27] width 942 height 32
type input "**********"
click button "A magnifying glass" at bounding box center [89, 27] width 29 height 32
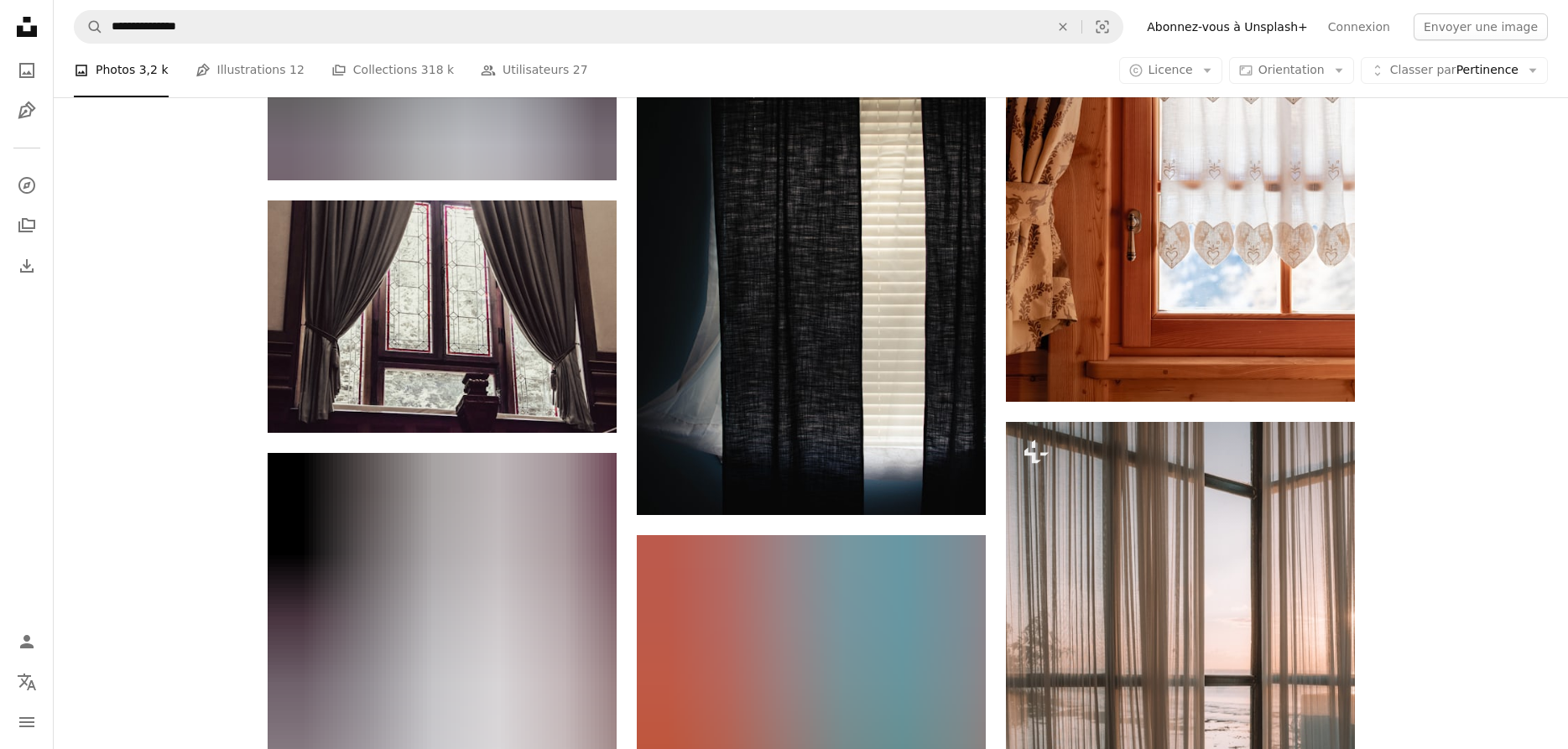
scroll to position [1882, 0]
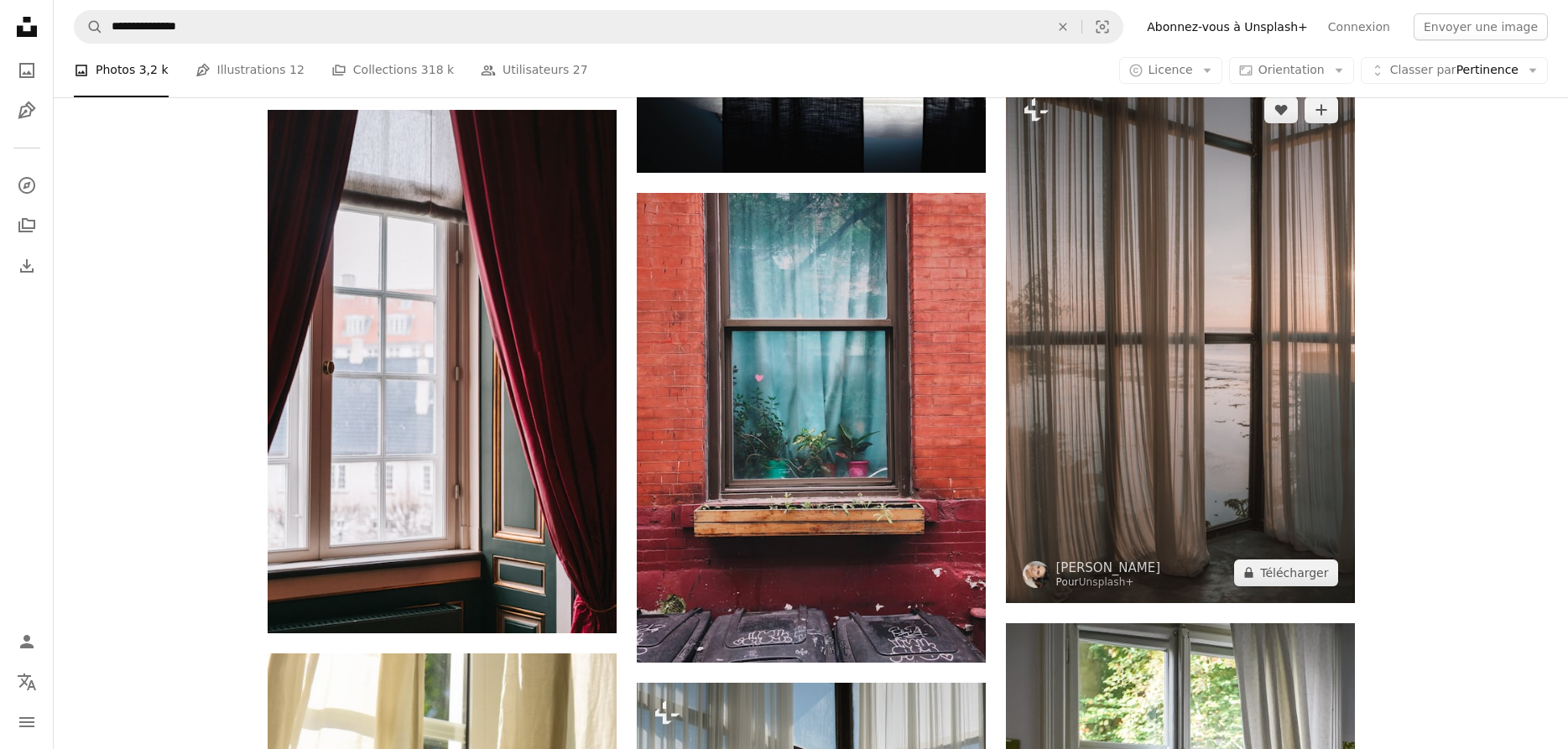
click at [1213, 384] on img at bounding box center [1180, 342] width 349 height 524
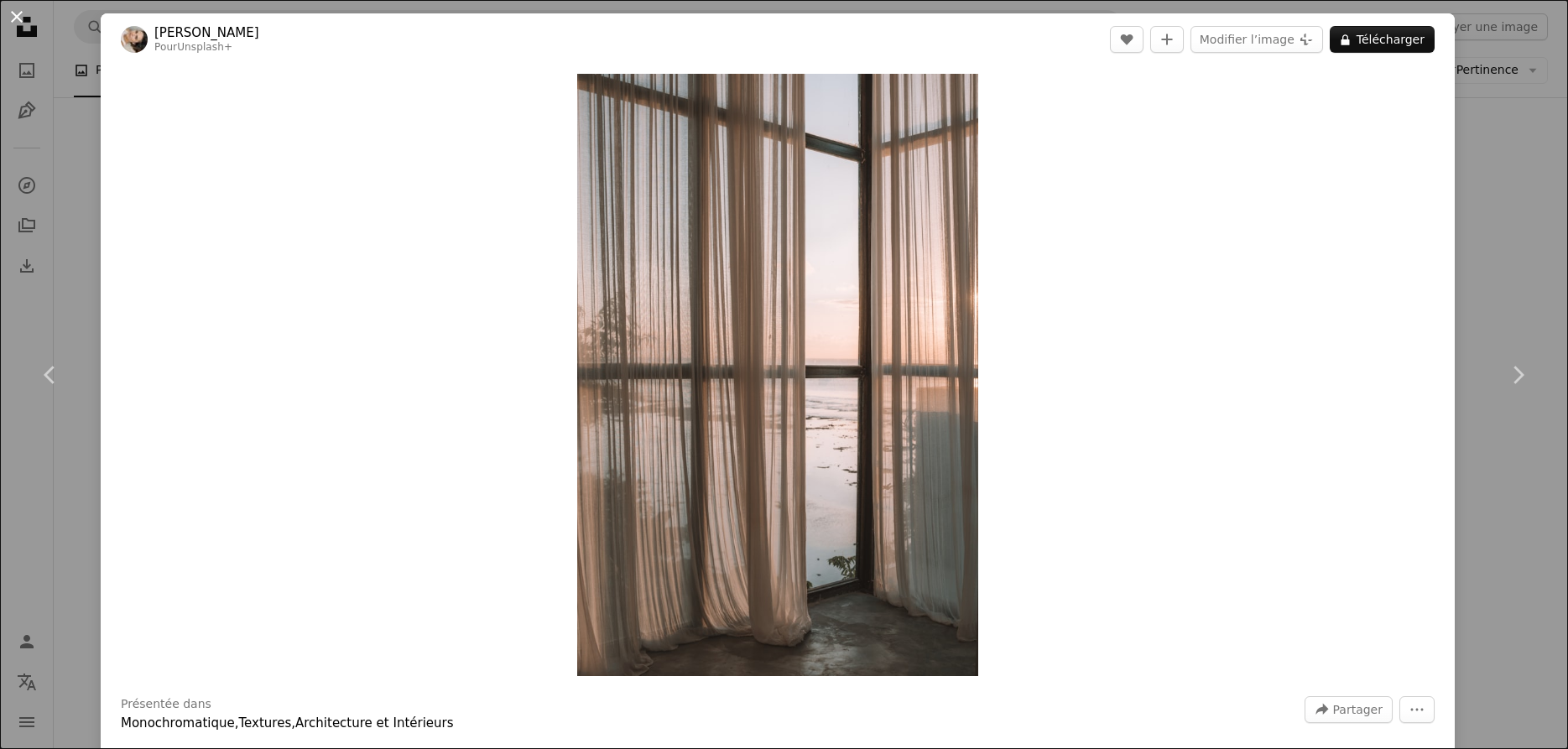
click at [20, 12] on button "An X shape" at bounding box center [17, 17] width 20 height 20
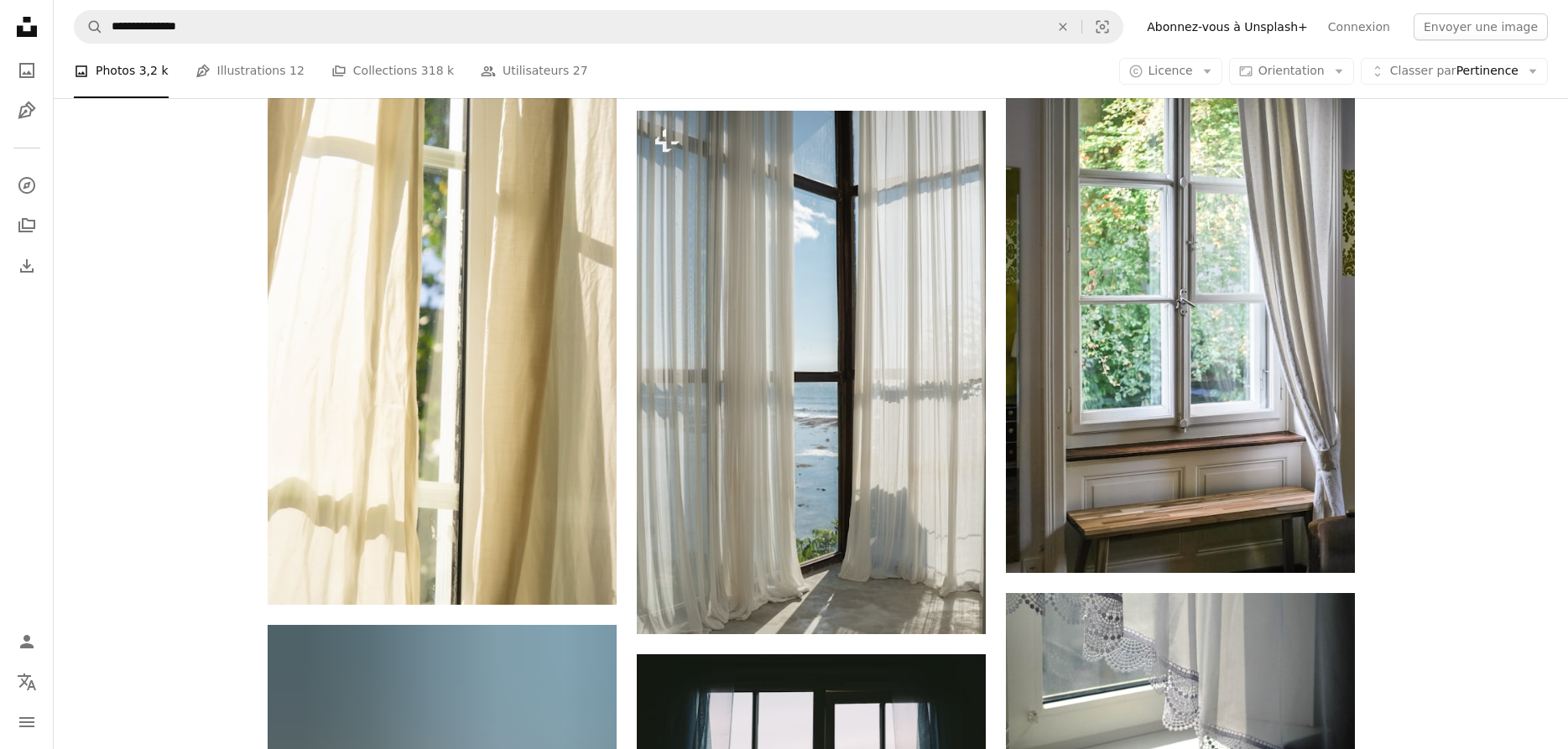
scroll to position [2482, 0]
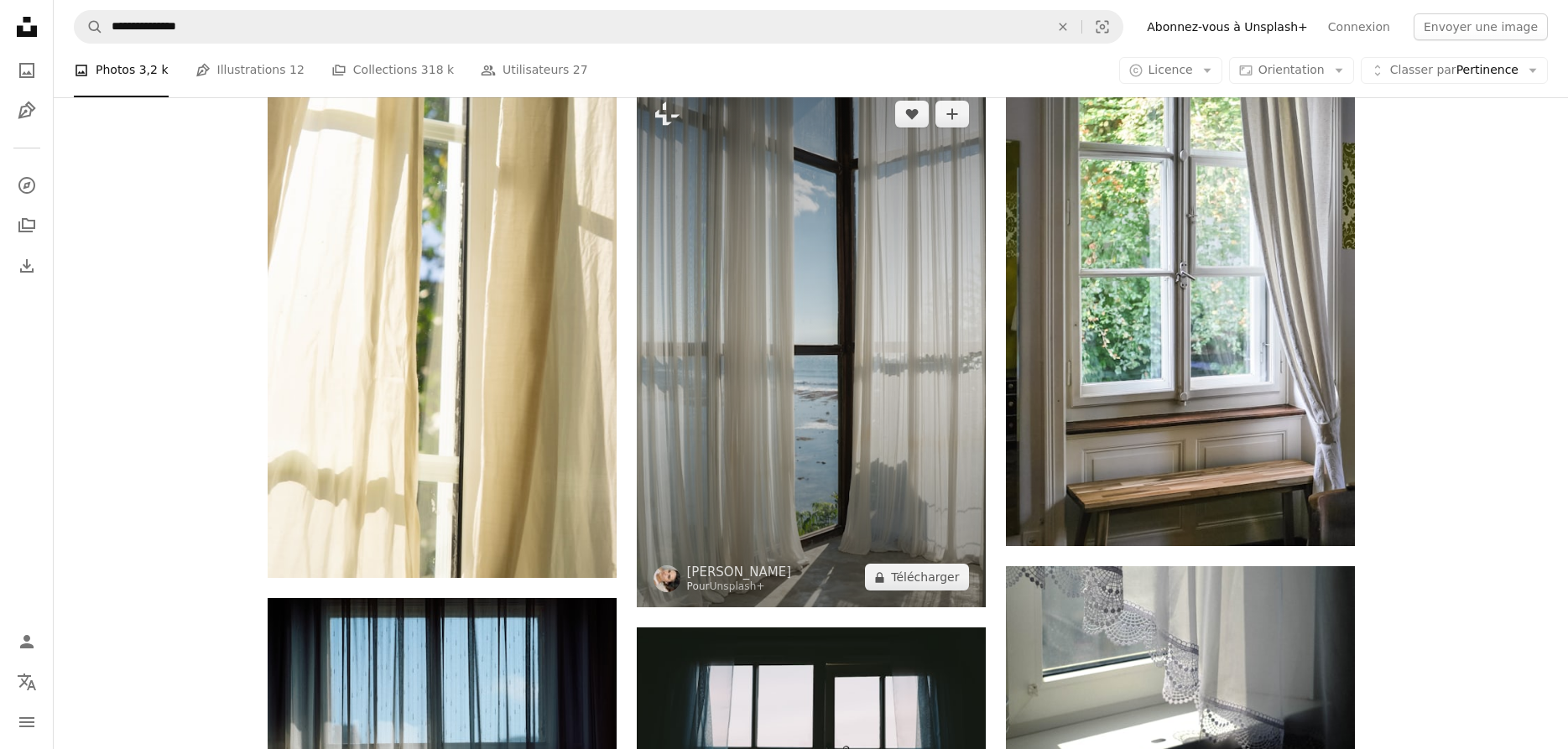
click at [845, 325] on img at bounding box center [810, 346] width 349 height 524
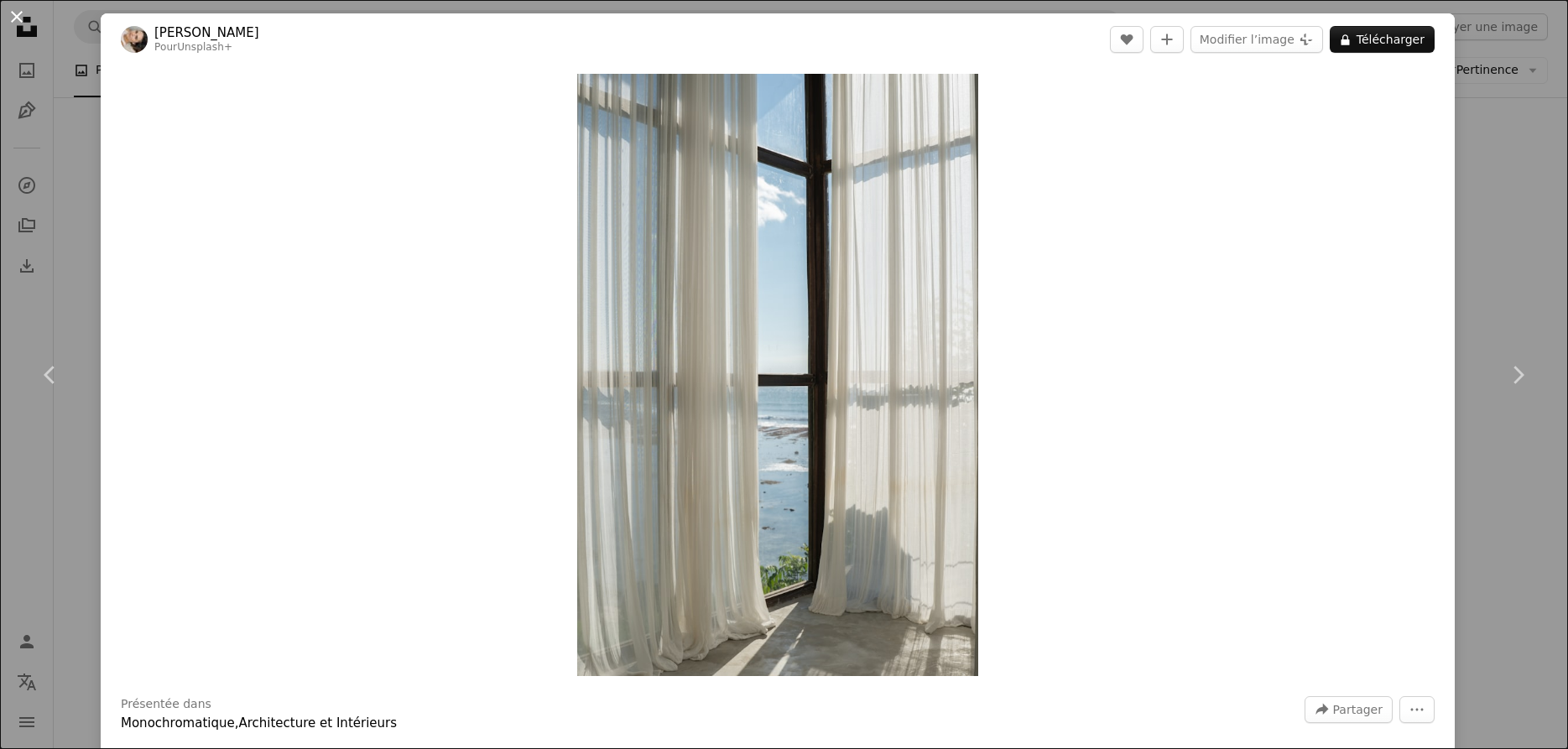
click at [20, 15] on button "An X shape" at bounding box center [17, 17] width 20 height 20
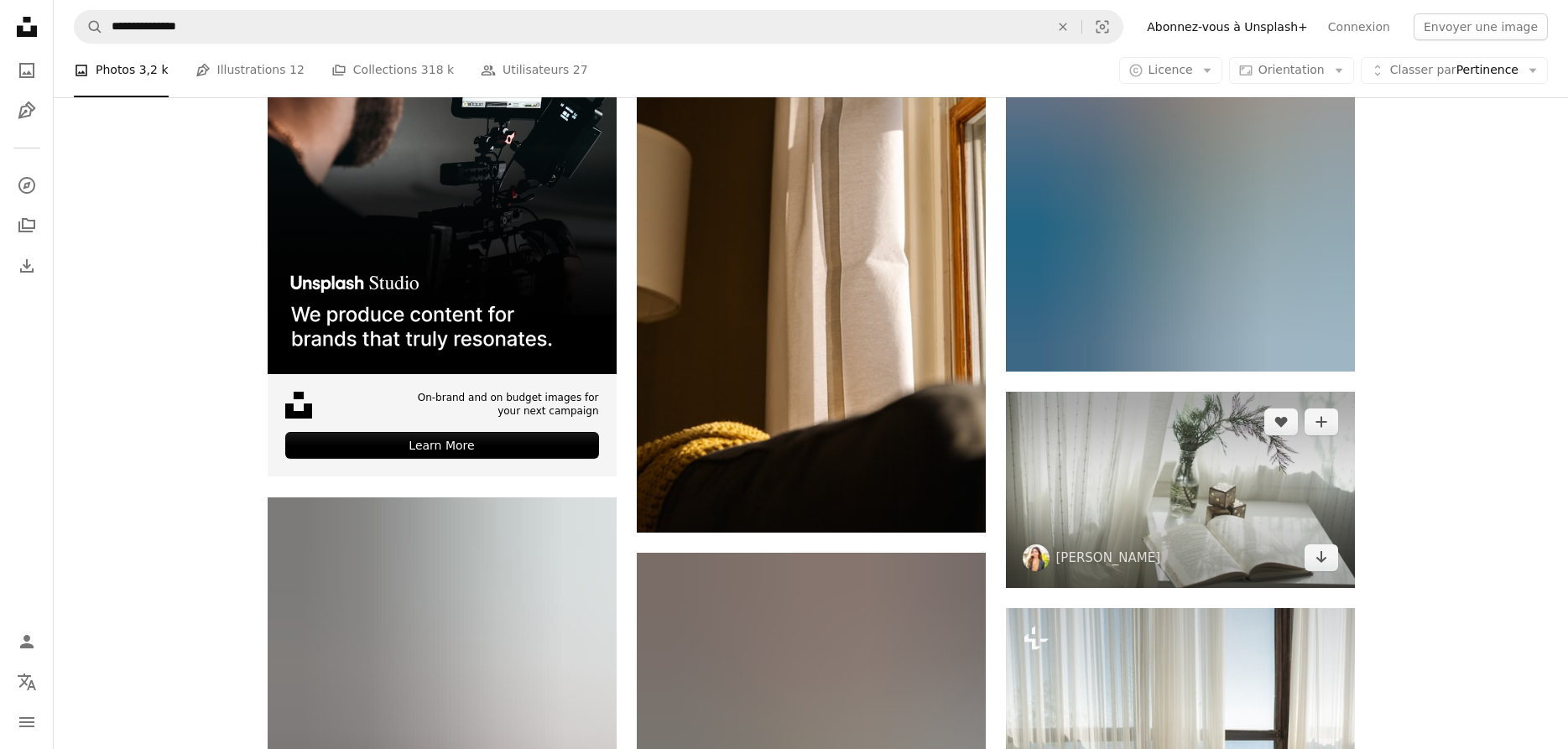
scroll to position [4280, 0]
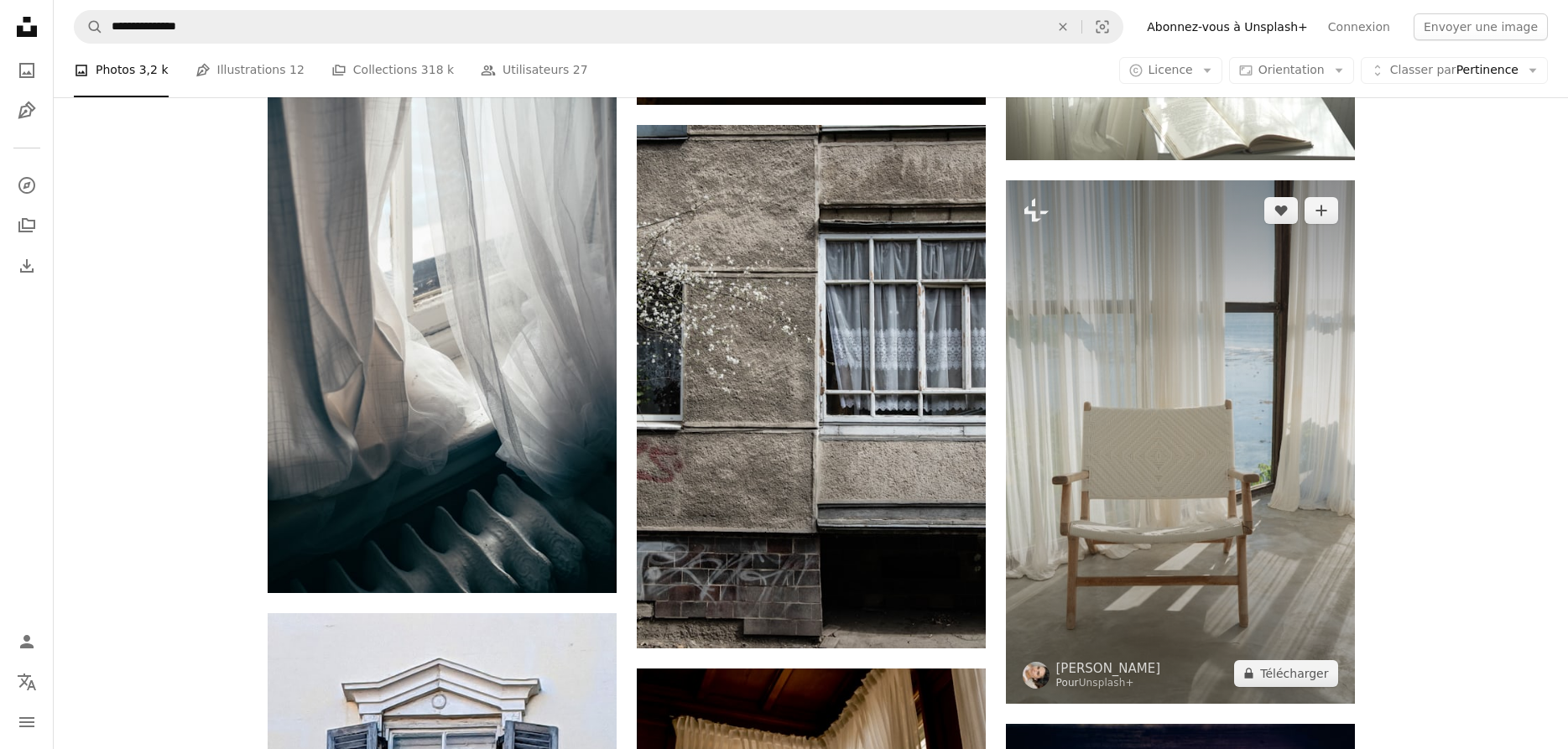
click at [1137, 383] on img at bounding box center [1180, 443] width 349 height 524
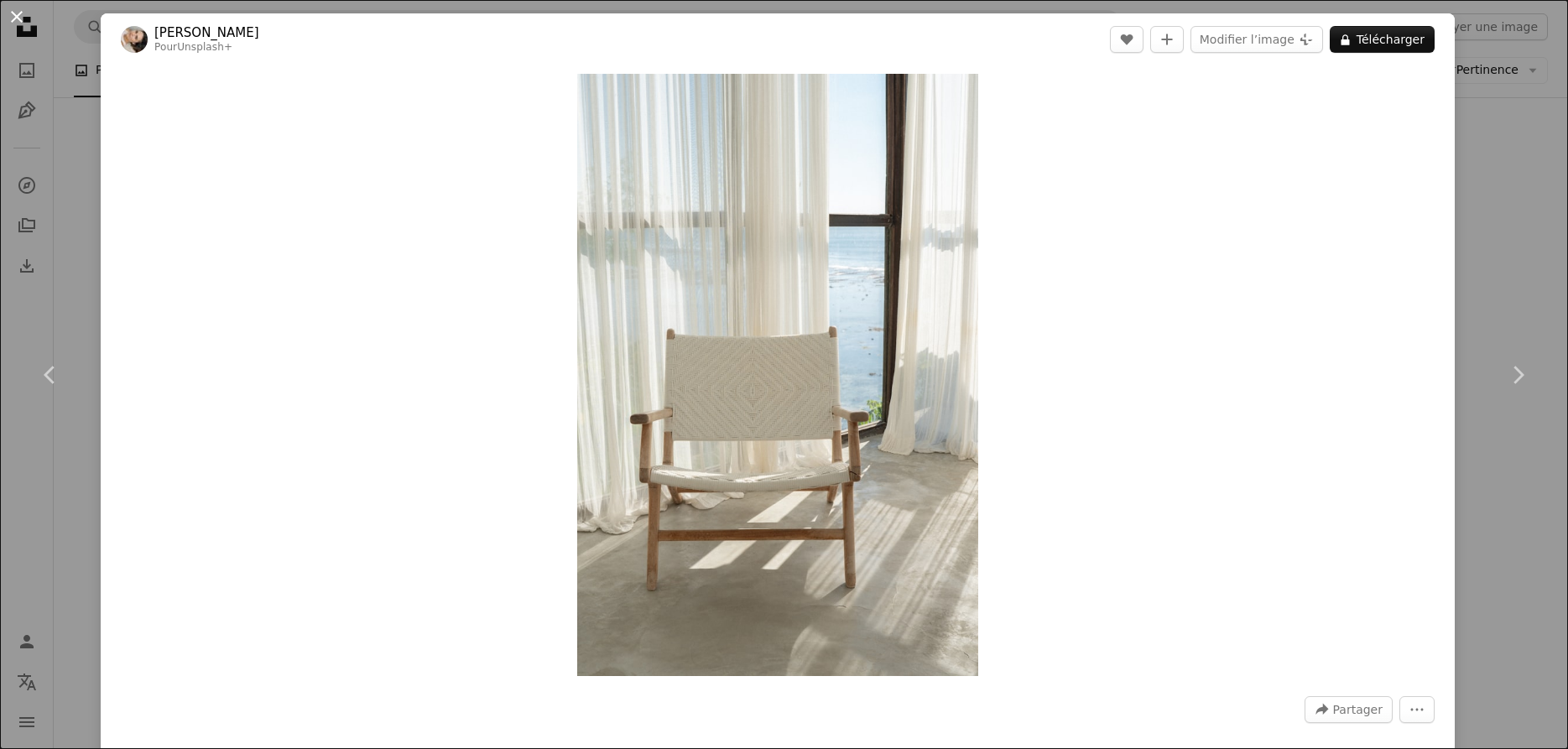
click at [16, 19] on button "An X shape" at bounding box center [17, 17] width 20 height 20
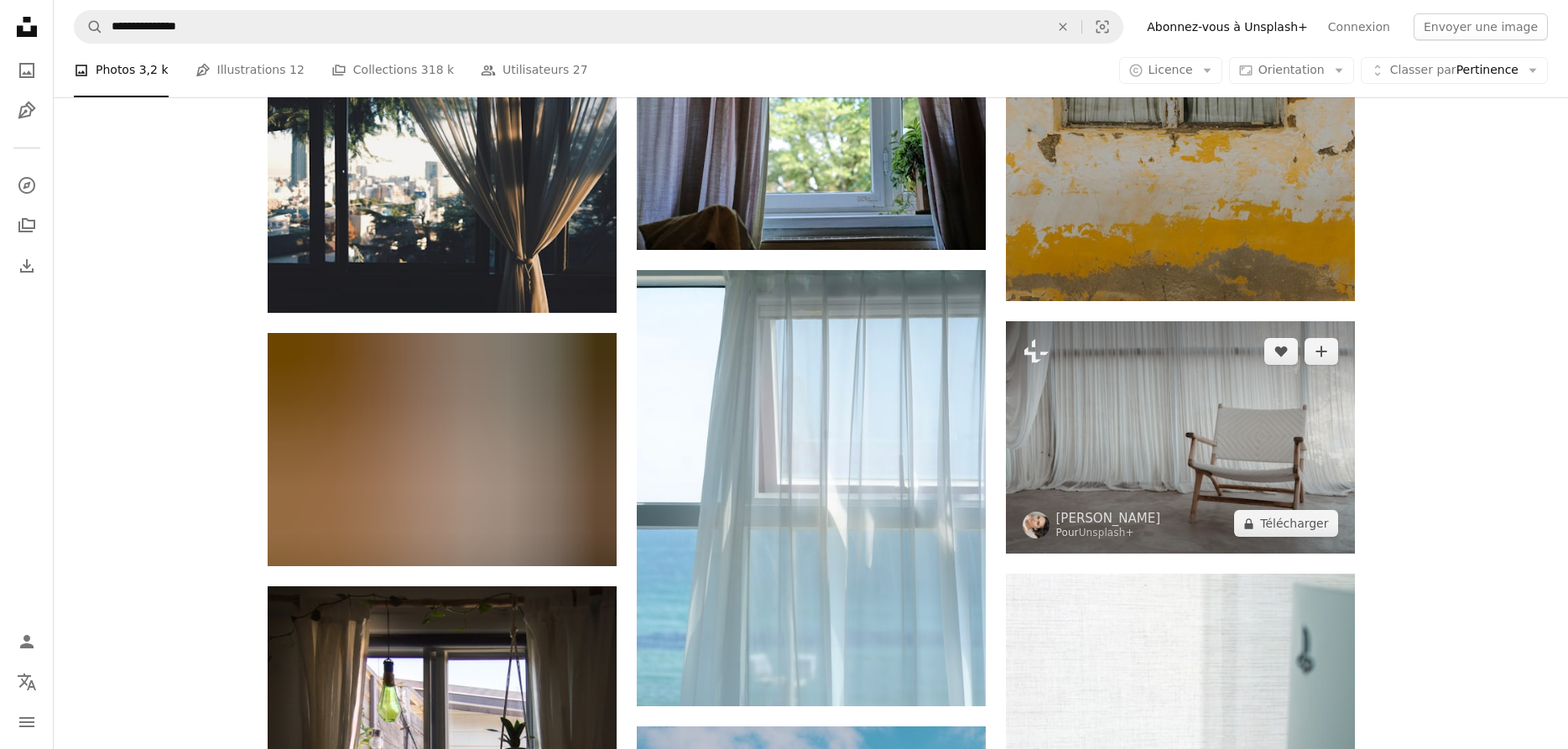
scroll to position [13437, 0]
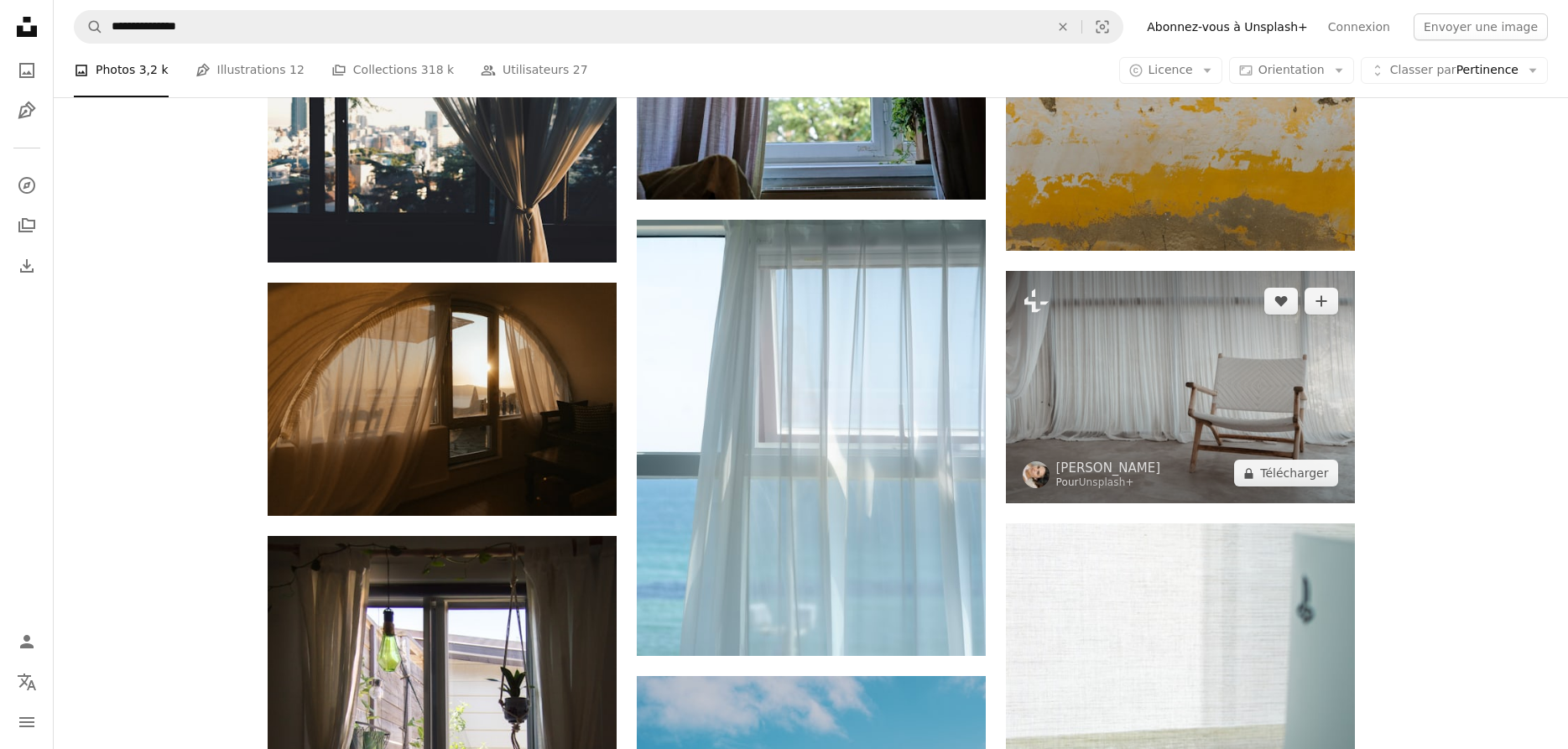
click at [1162, 386] on img at bounding box center [1180, 386] width 349 height 232
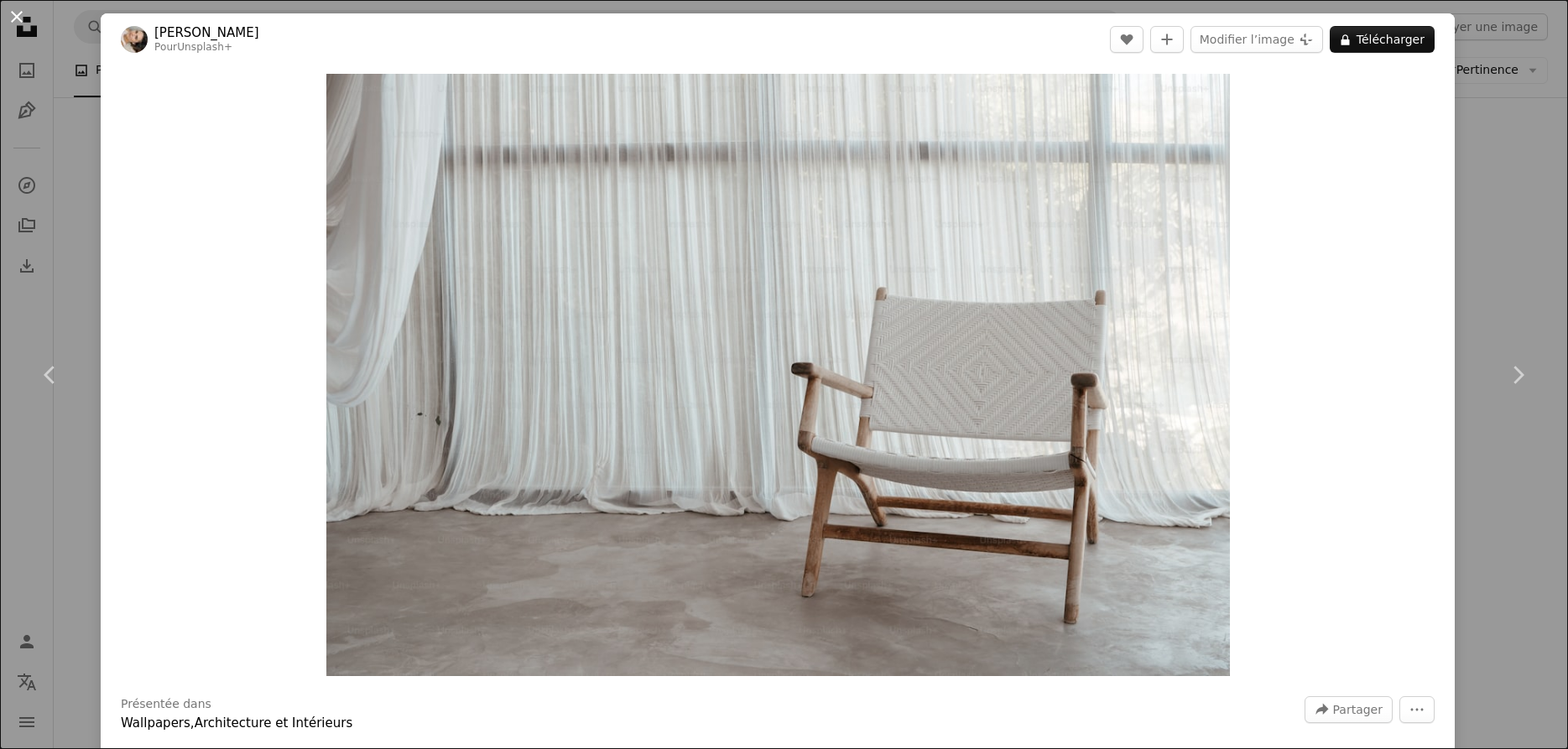
click at [22, 19] on button "An X shape" at bounding box center [17, 17] width 20 height 20
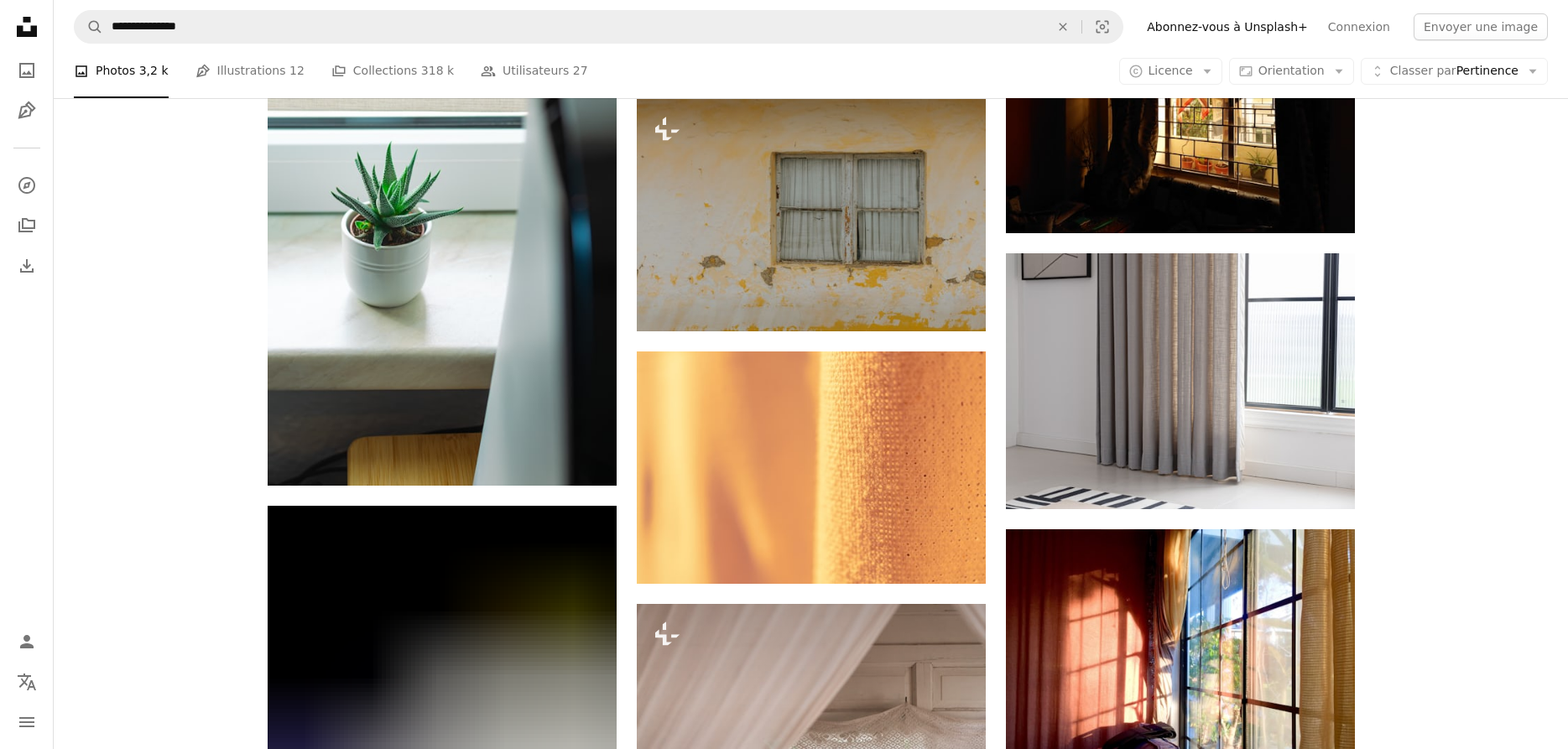
scroll to position [17116, 0]
